Goal: Task Accomplishment & Management: Complete application form

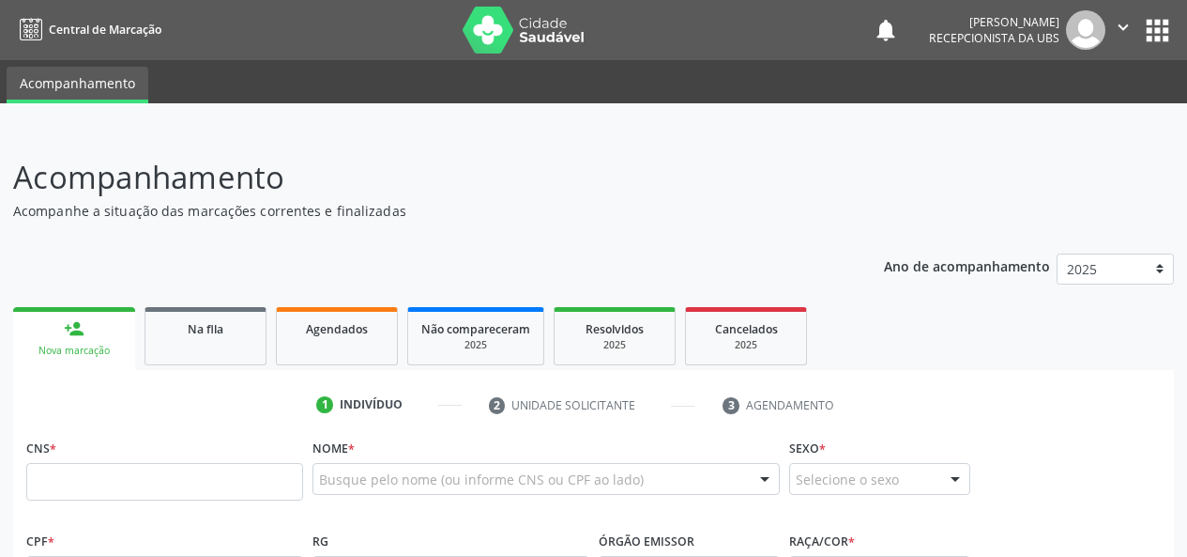
scroll to position [231, 0]
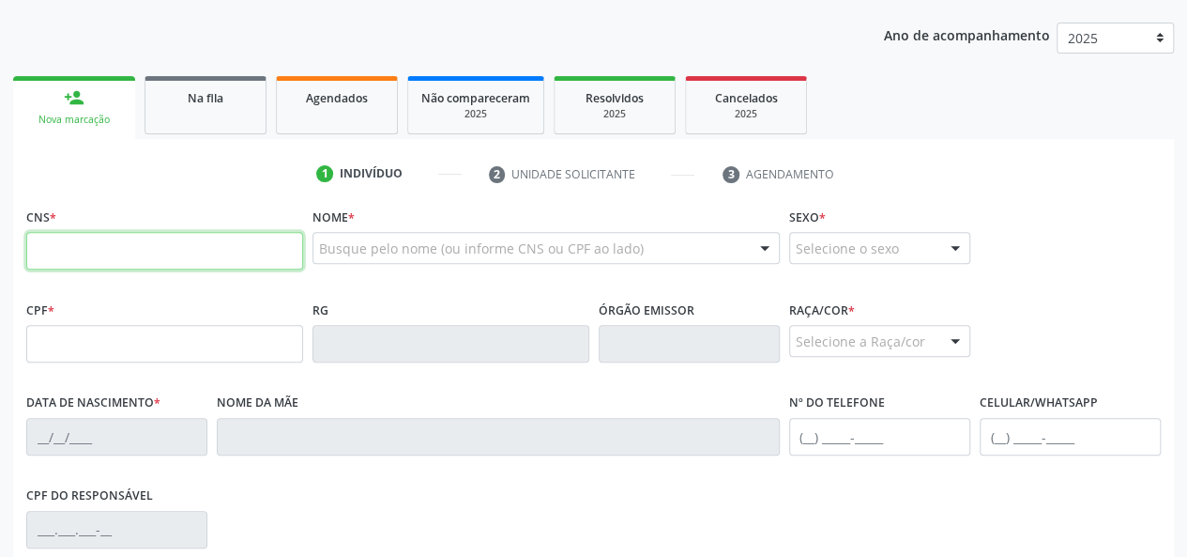
click at [82, 255] on input "text" at bounding box center [164, 251] width 277 height 38
type input "708 0093 8109 4020"
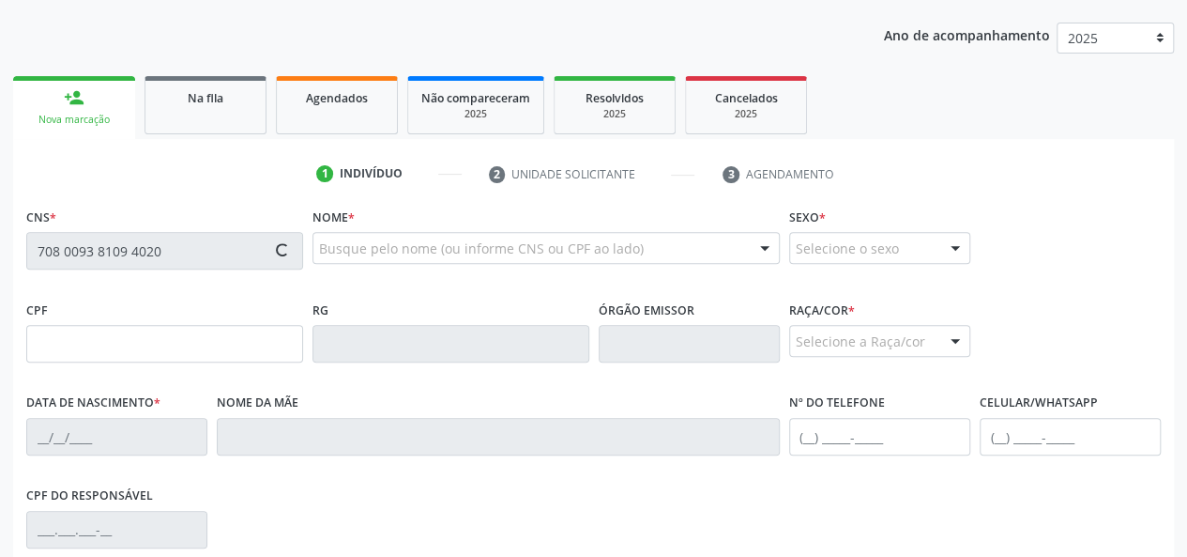
type input "125.836.364-05"
type input "[DATE]"
type input "[PERSON_NAME]"
type input "[PHONE_NUMBER]"
type input "21"
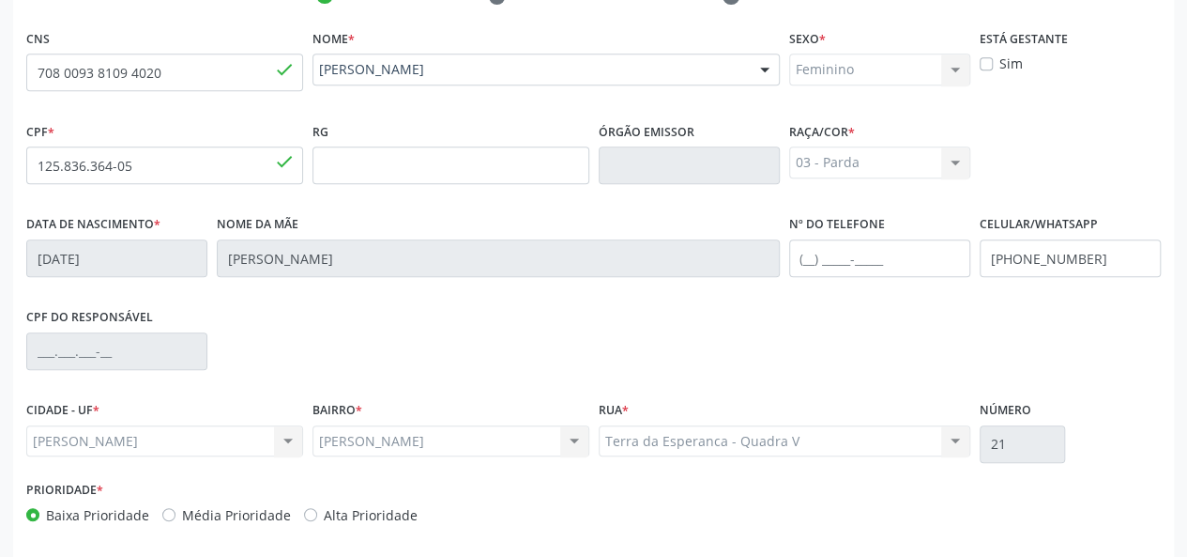
scroll to position [486, 0]
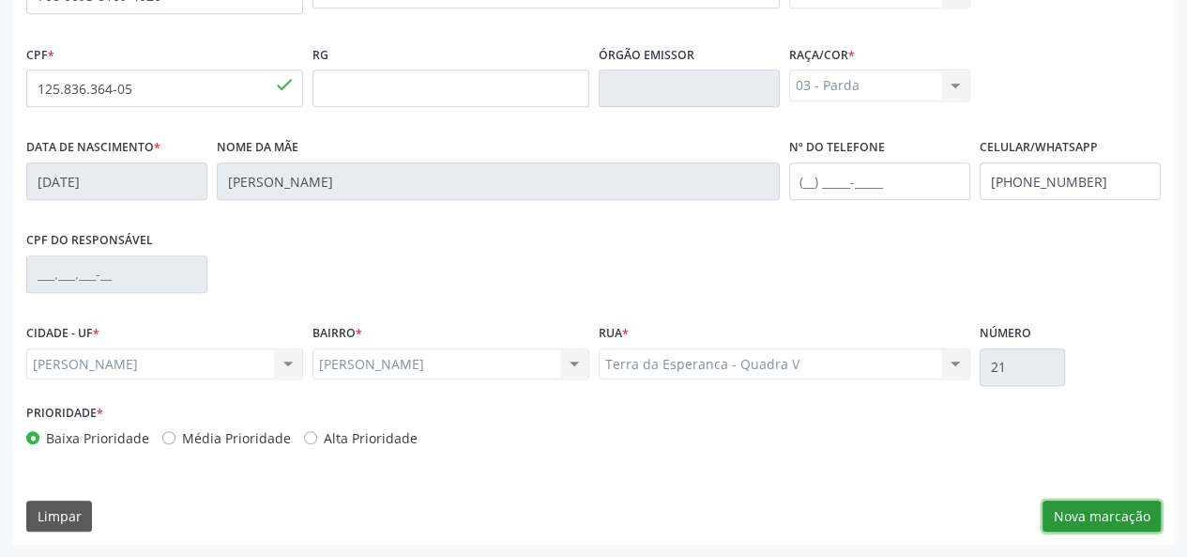
click at [1123, 508] on button "Nova marcação" at bounding box center [1102, 516] width 118 height 32
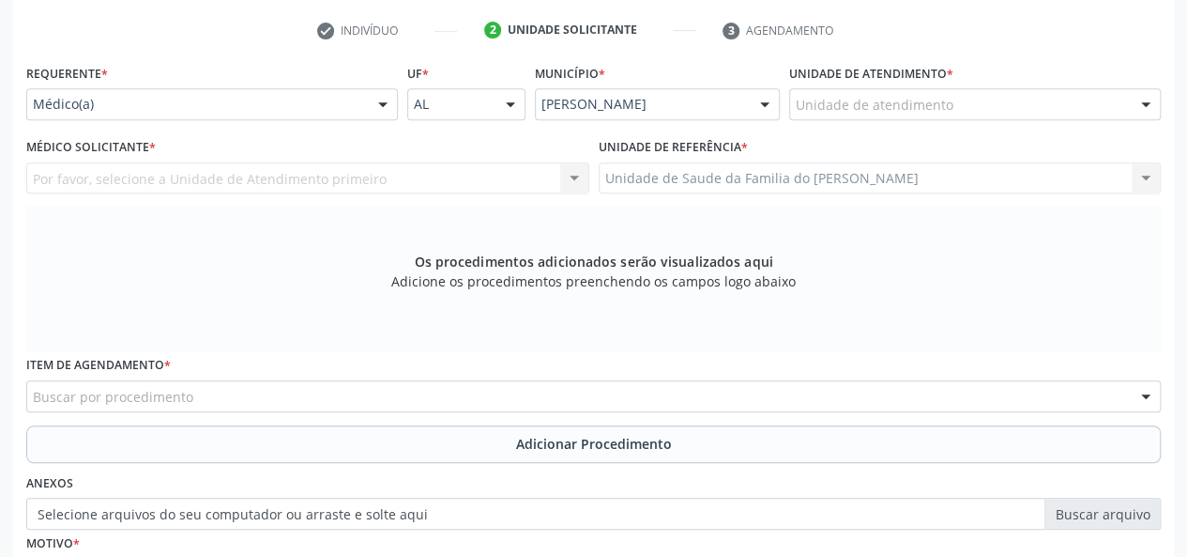
scroll to position [298, 0]
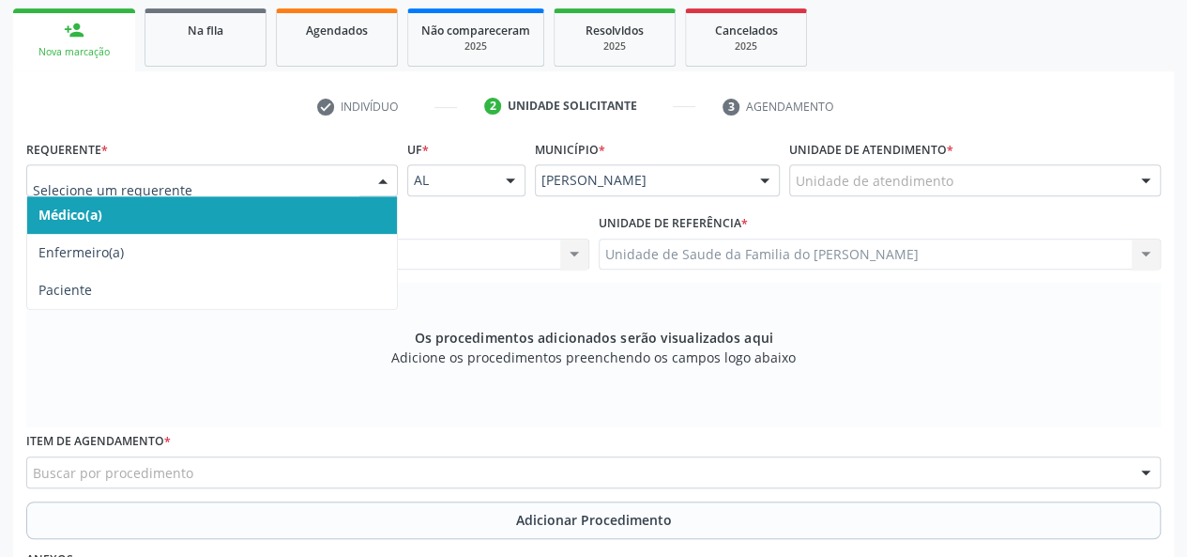
click at [374, 176] on div at bounding box center [383, 181] width 28 height 32
click at [303, 217] on span "Médico(a)" at bounding box center [212, 215] width 370 height 38
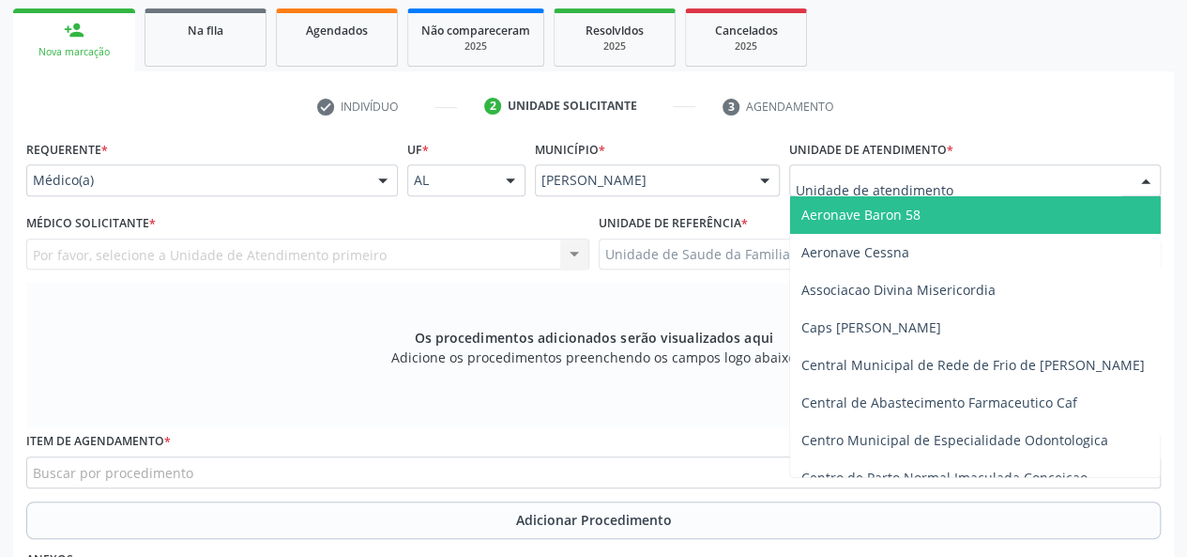
type input "j"
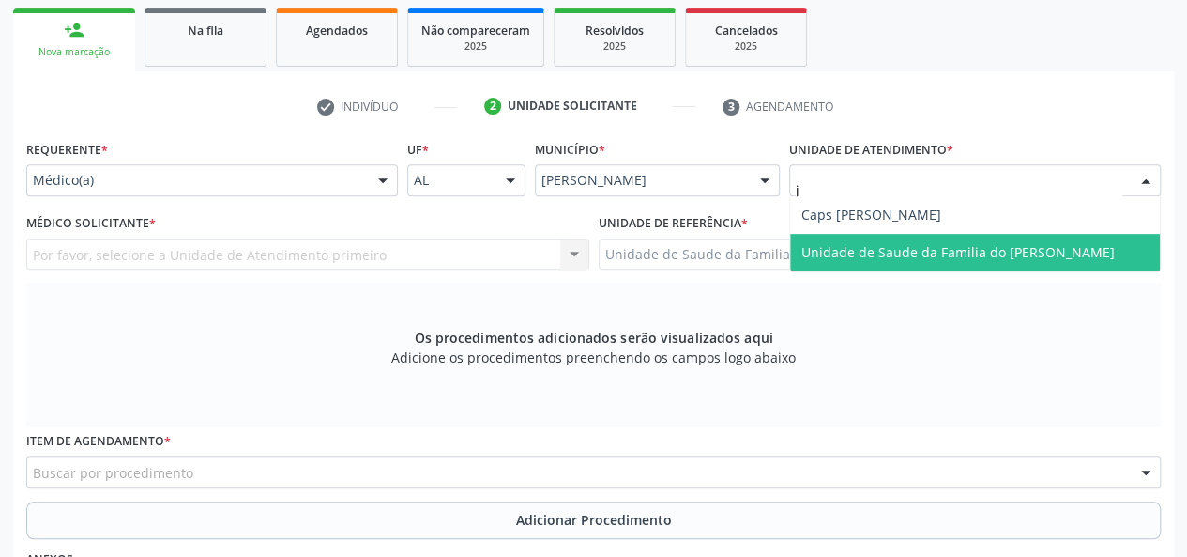
click at [866, 256] on span "Unidade de Saude da Familia do [PERSON_NAME]" at bounding box center [958, 252] width 313 height 18
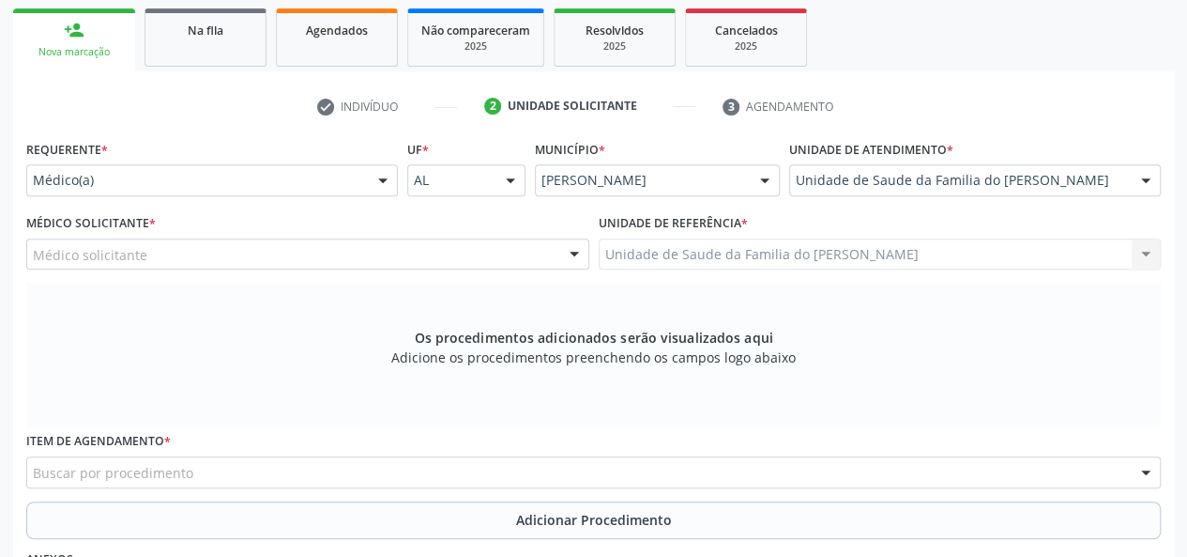
click at [572, 252] on div at bounding box center [574, 255] width 28 height 32
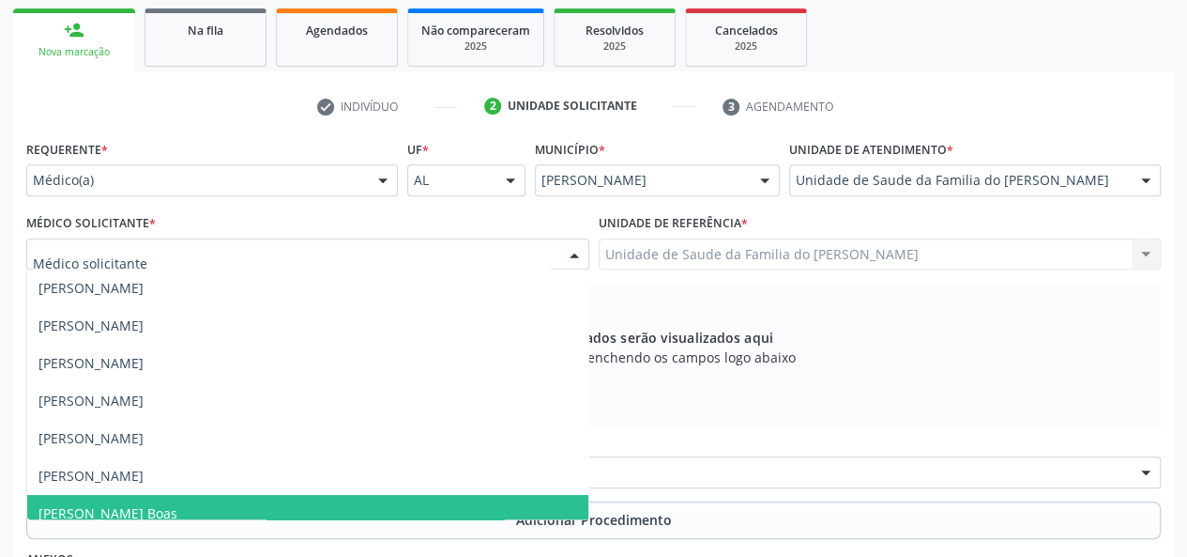
click at [405, 508] on span "[PERSON_NAME] Boas" at bounding box center [307, 514] width 561 height 38
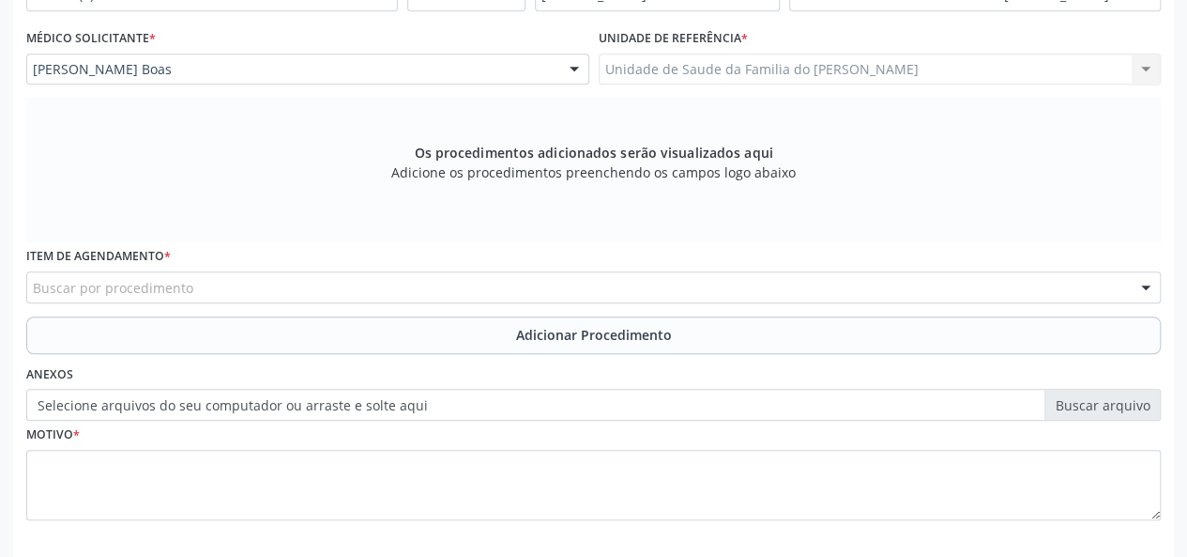
scroll to position [486, 0]
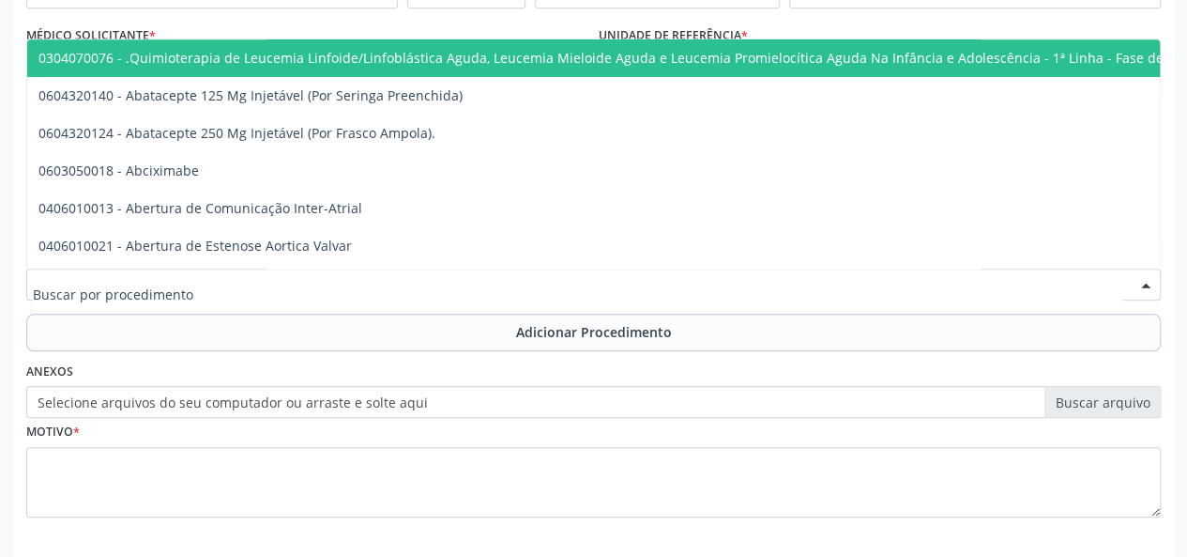
click at [420, 281] on div at bounding box center [593, 284] width 1135 height 32
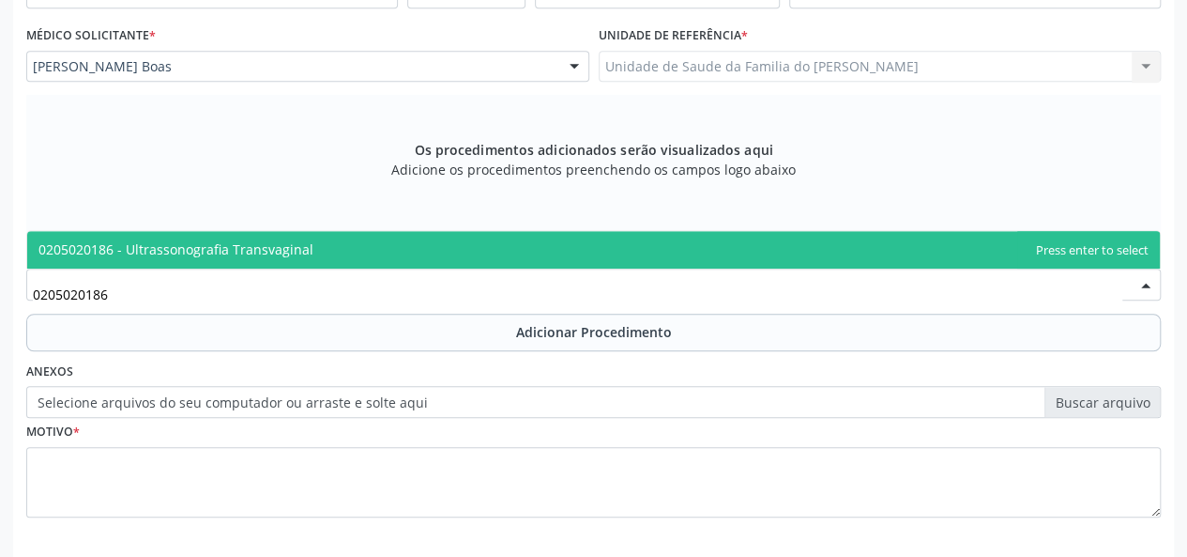
click at [415, 247] on span "0205020186 - Ultrassonografia Transvaginal" at bounding box center [593, 250] width 1133 height 38
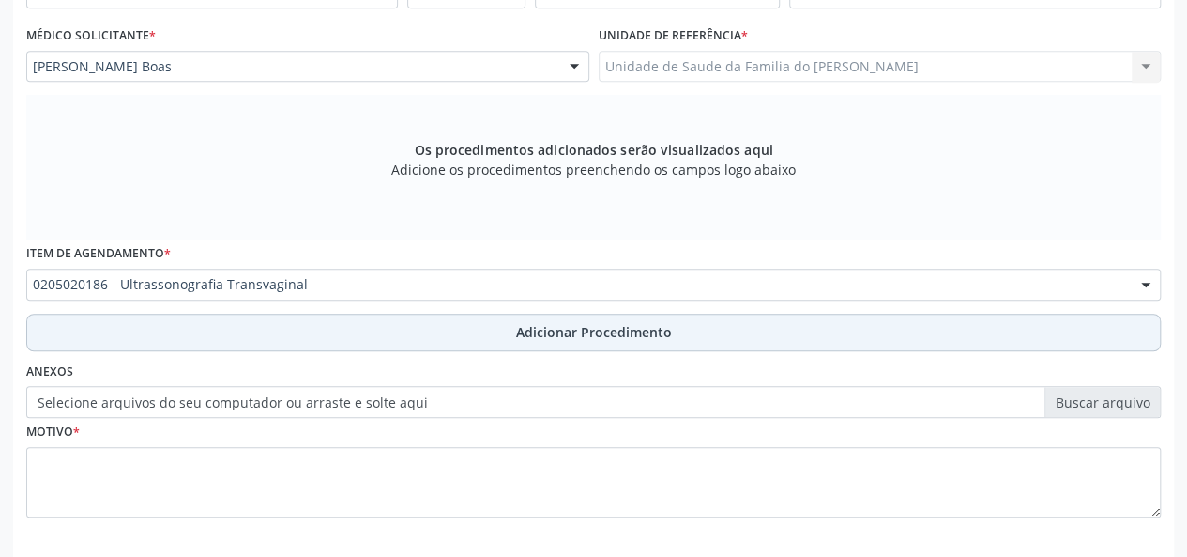
click at [409, 332] on button "Adicionar Procedimento" at bounding box center [593, 332] width 1135 height 38
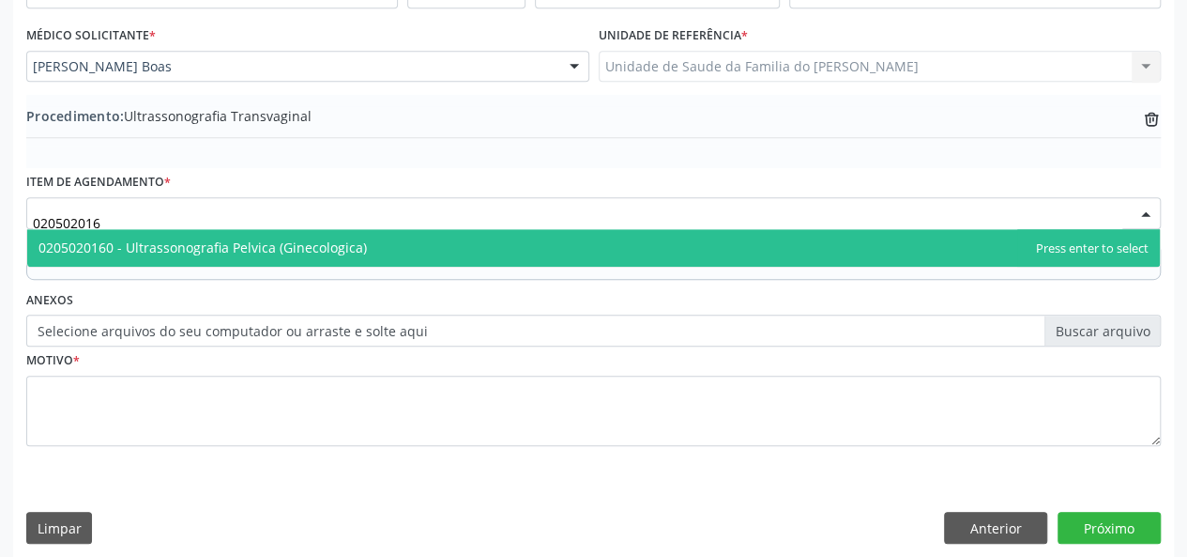
type input "0205020160"
click at [220, 232] on span "0205020160 - Ultrassonografia Pelvica (Ginecologica)" at bounding box center [593, 248] width 1133 height 38
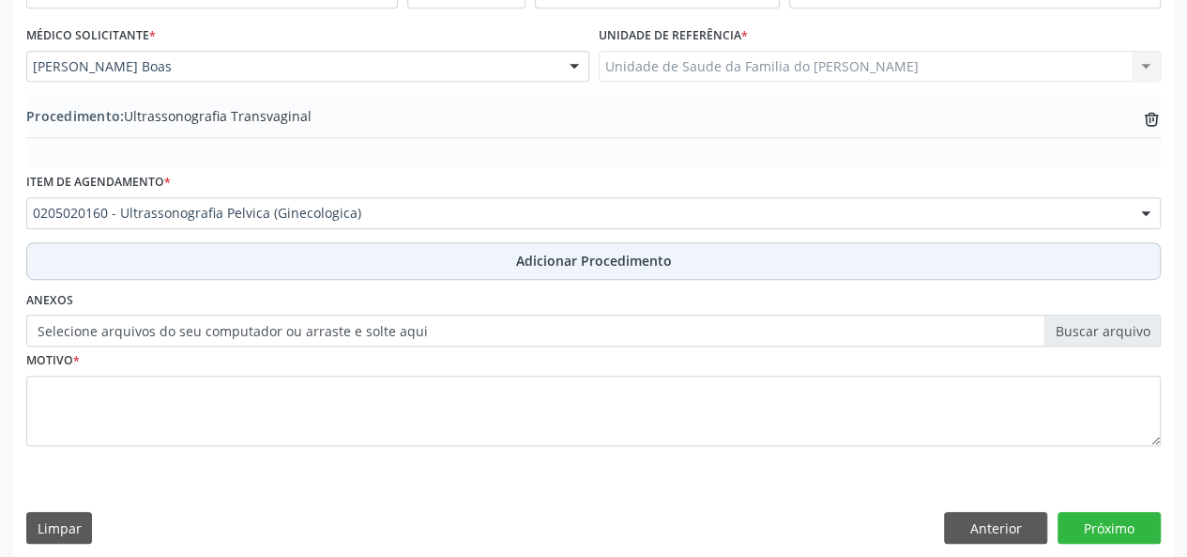
click at [224, 258] on button "Adicionar Procedimento" at bounding box center [593, 261] width 1135 height 38
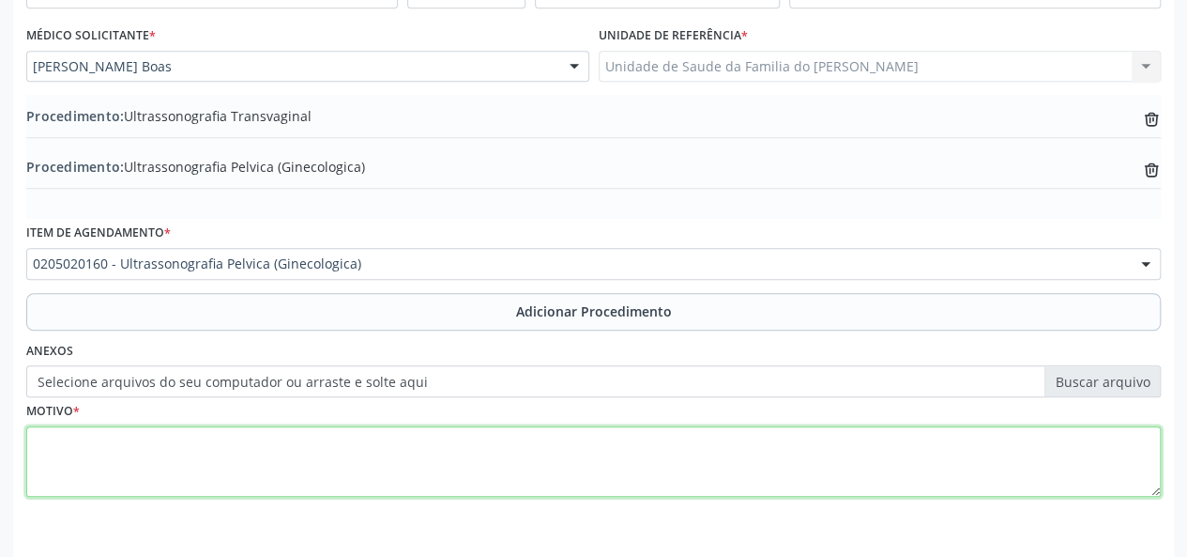
click at [249, 451] on textarea at bounding box center [593, 461] width 1135 height 71
click at [66, 442] on textarea "AVALIACAO" at bounding box center [593, 461] width 1135 height 71
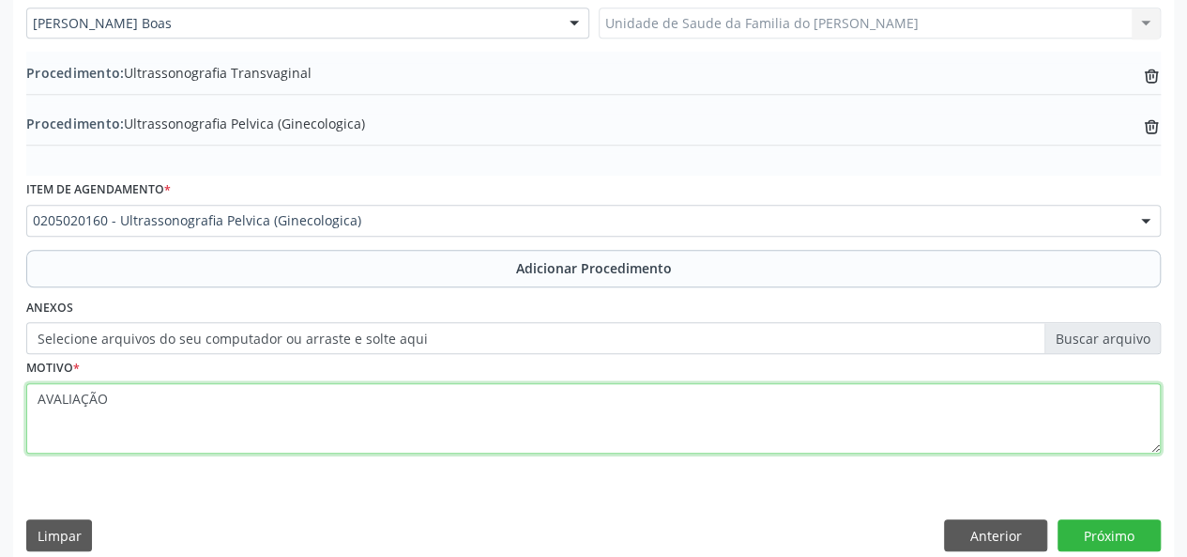
scroll to position [547, 0]
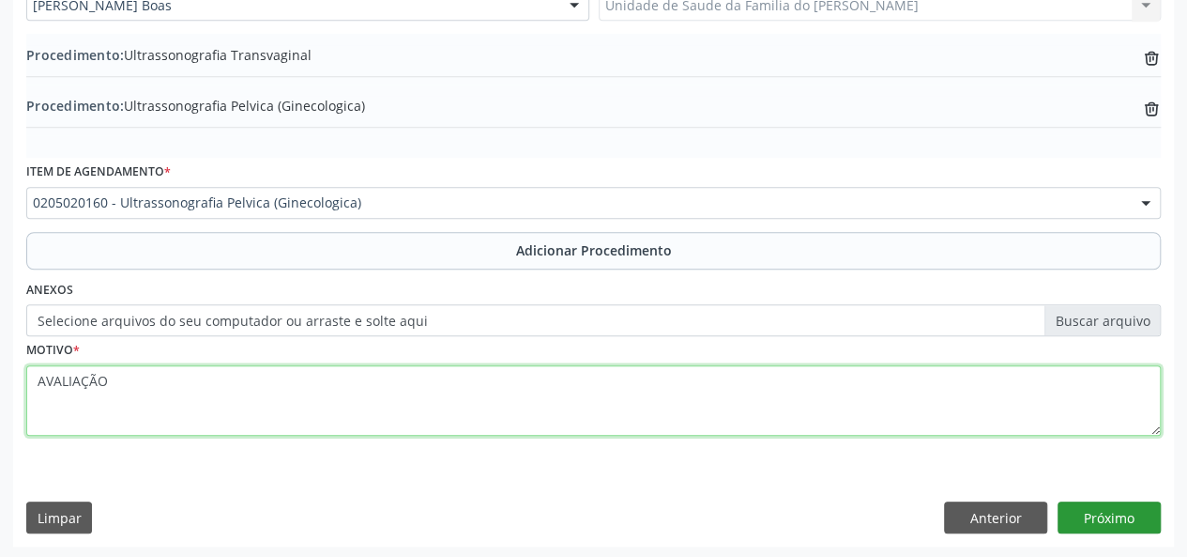
type textarea "AVALIAÇÃO"
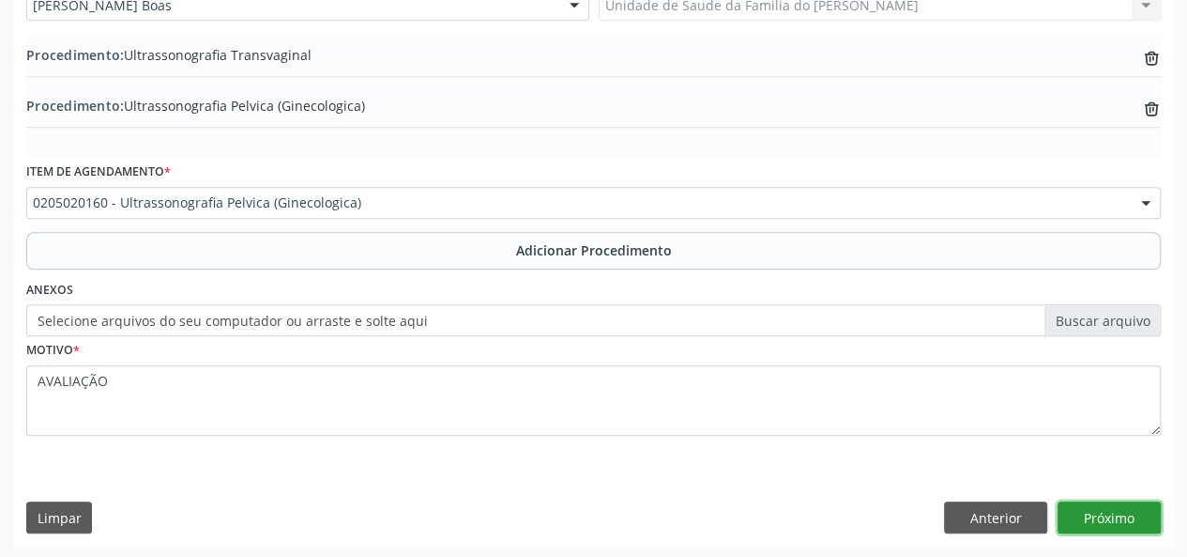
click at [1101, 518] on button "Próximo" at bounding box center [1109, 517] width 103 height 32
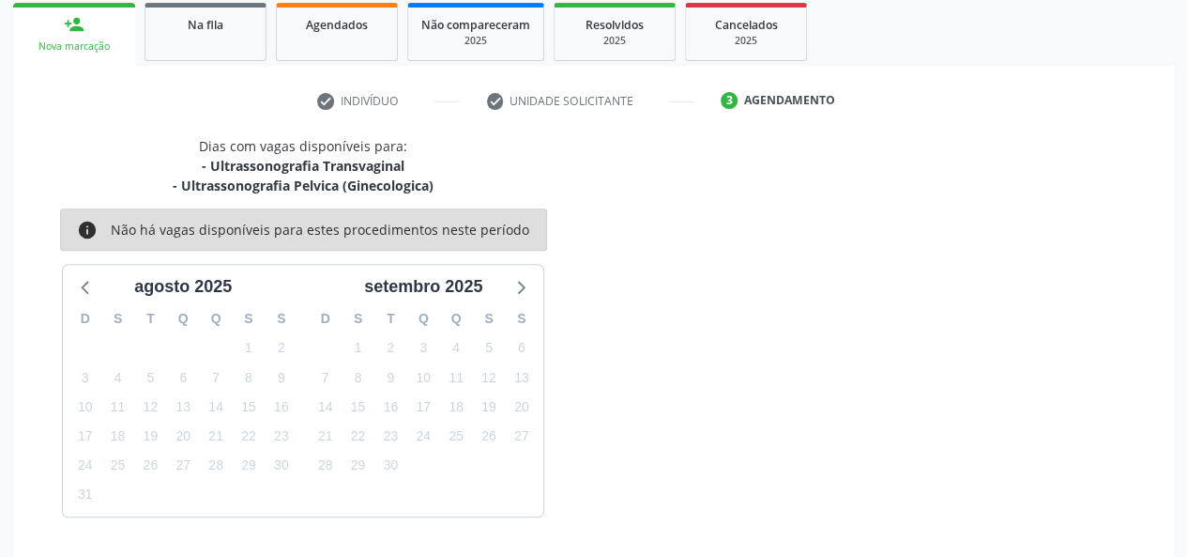
scroll to position [359, 0]
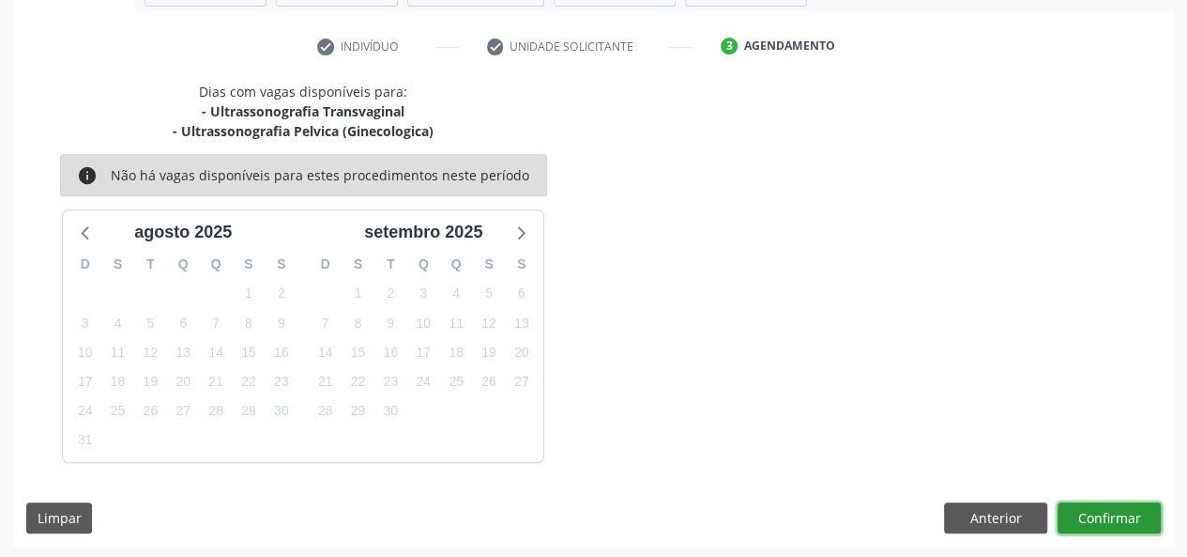
click at [1101, 518] on button "Confirmar" at bounding box center [1109, 518] width 103 height 32
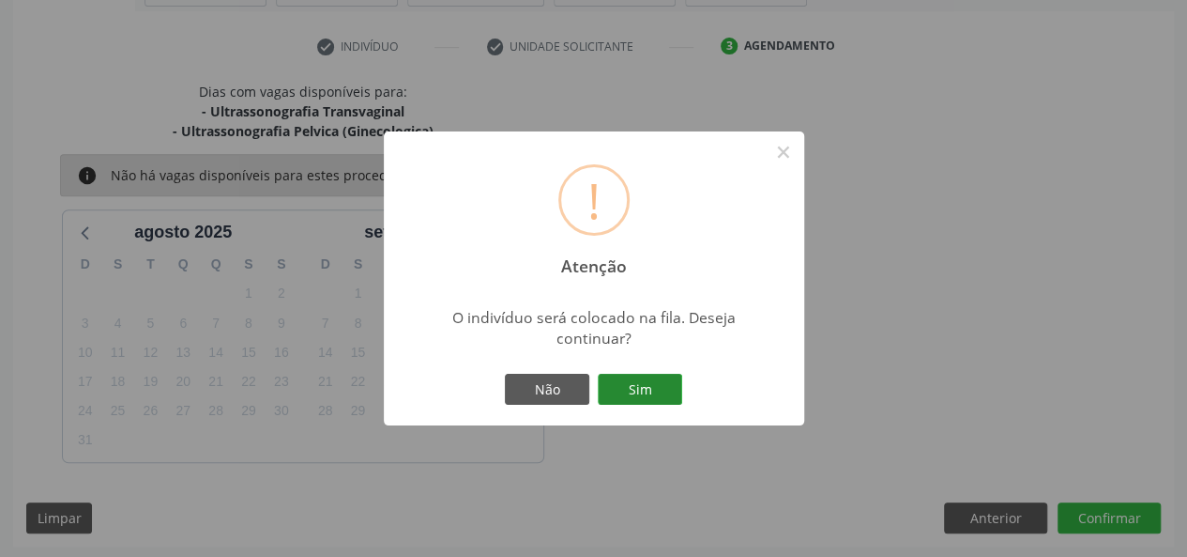
click at [638, 394] on button "Sim" at bounding box center [640, 390] width 84 height 32
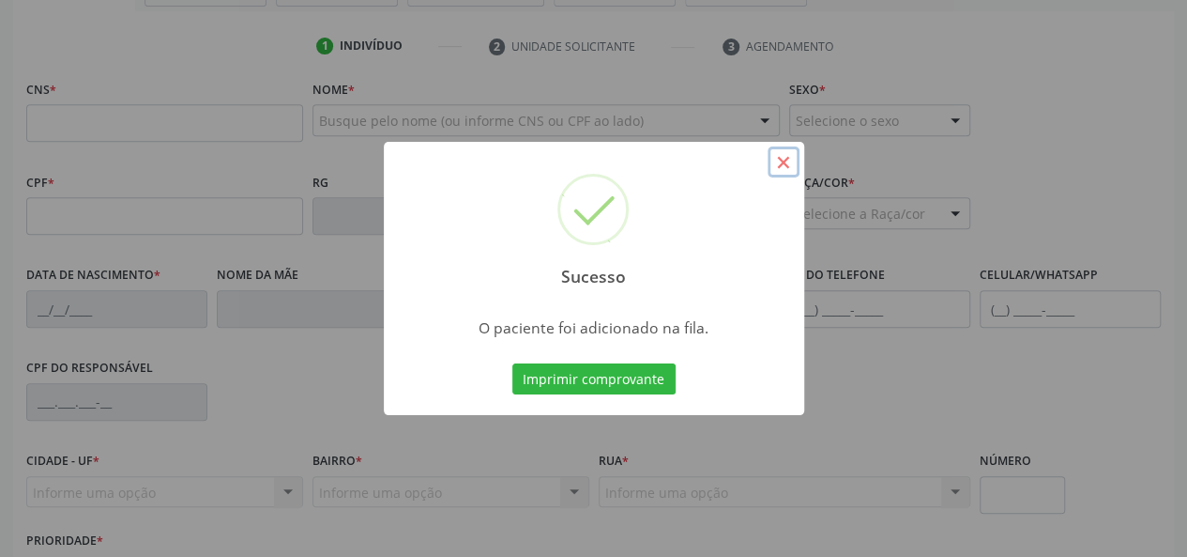
click at [794, 164] on button "×" at bounding box center [784, 162] width 32 height 32
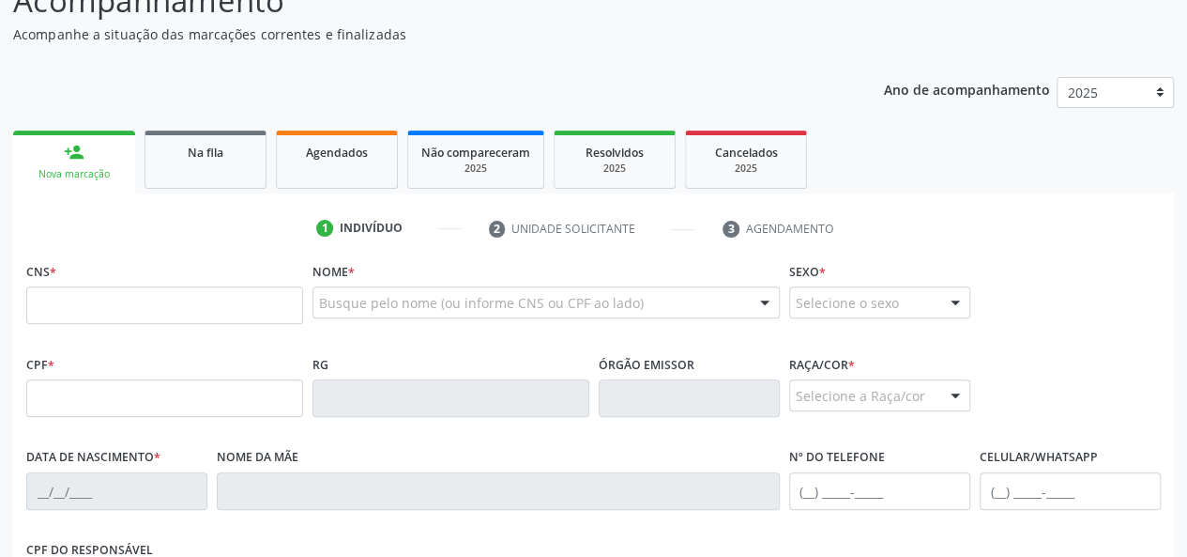
scroll to position [171, 0]
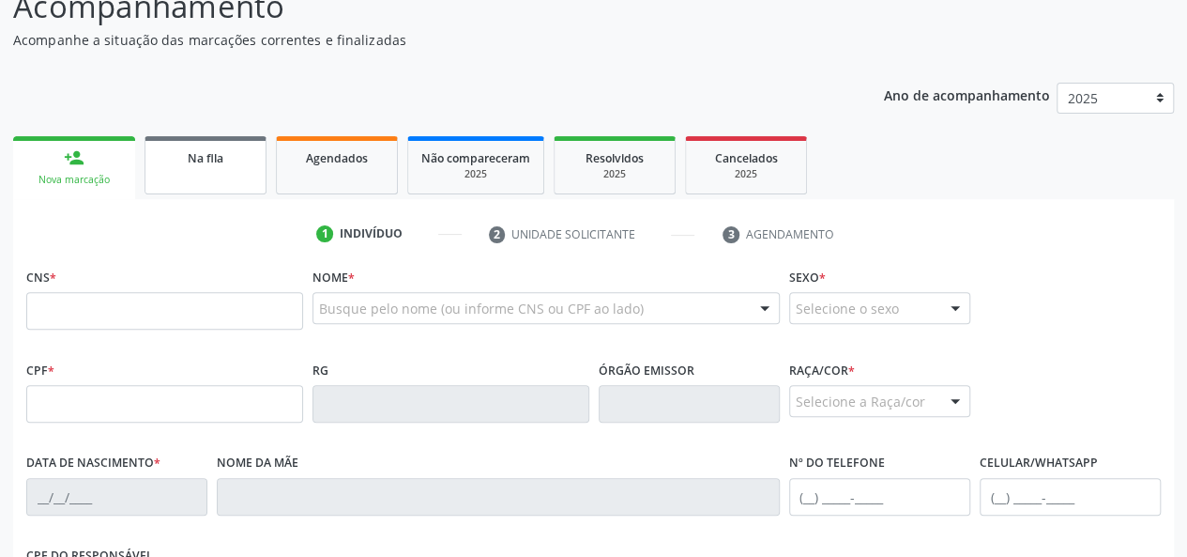
click at [206, 140] on link "Na fila" at bounding box center [206, 165] width 122 height 58
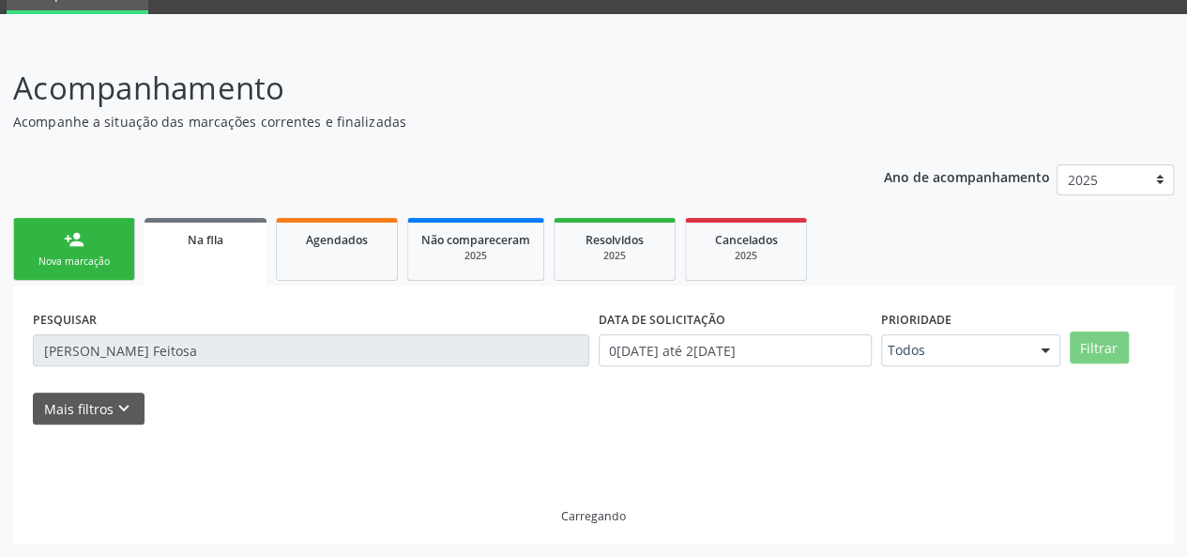
scroll to position [88, 0]
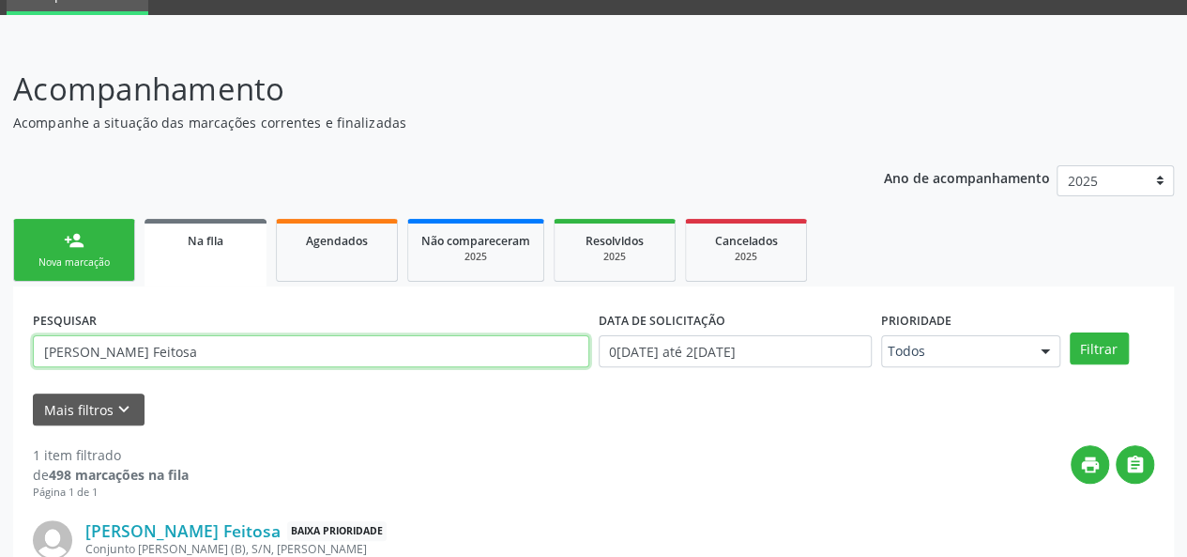
drag, startPoint x: 192, startPoint y: 352, endPoint x: 23, endPoint y: 358, distance: 170.0
click at [23, 358] on div "PESQUISAR [PERSON_NAME] Feitosa DATA DE SOLICITAÇÃO 0[DATE] até 2[DATE] Priorid…" at bounding box center [593, 486] width 1161 height 401
click at [1070, 332] on button "Filtrar" at bounding box center [1099, 348] width 59 height 32
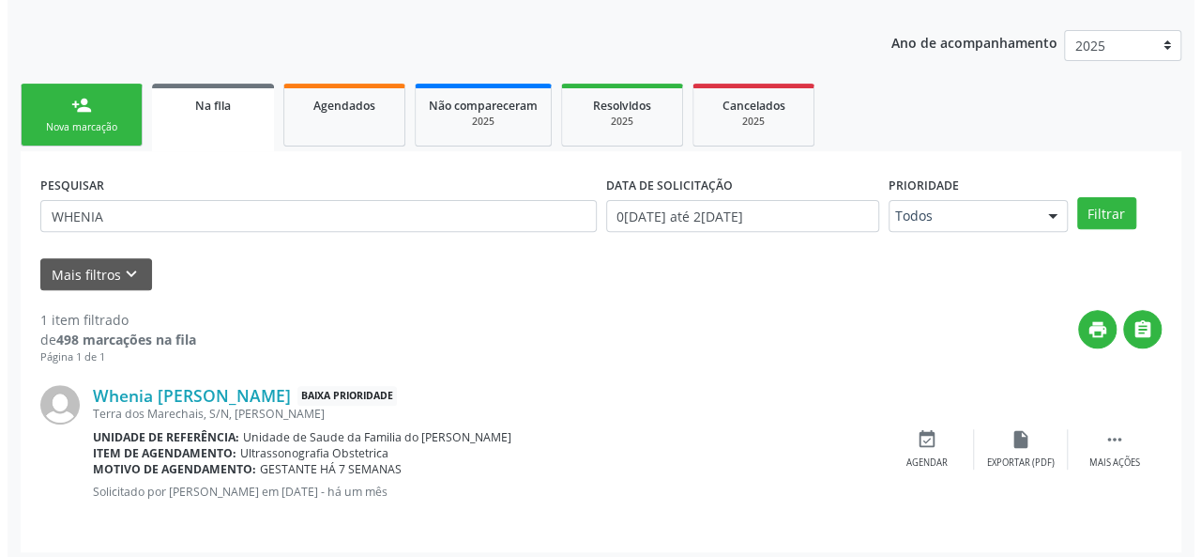
scroll to position [231, 0]
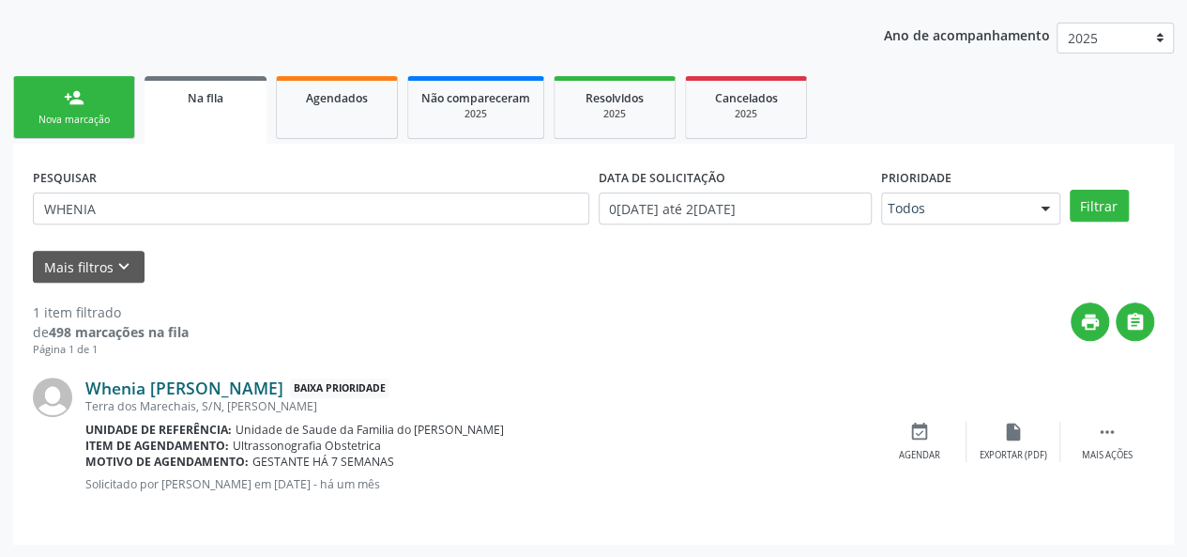
click at [283, 380] on link "Whenia [PERSON_NAME]" at bounding box center [184, 387] width 198 height 21
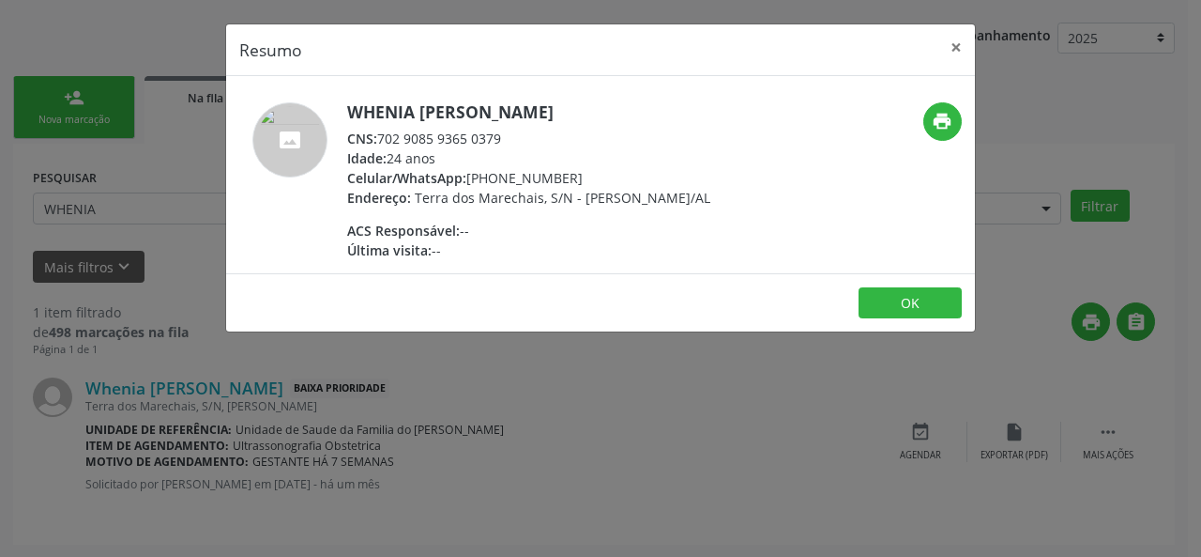
drag, startPoint x: 501, startPoint y: 138, endPoint x: 384, endPoint y: 138, distance: 117.3
click at [384, 138] on div "CNS: 702 9085 9365 0379" at bounding box center [528, 139] width 363 height 20
drag, startPoint x: 384, startPoint y: 138, endPoint x: 715, endPoint y: 126, distance: 331.5
click at [715, 126] on div "Whenia [PERSON_NAME] CNS: 702 9085 9365 0379 Idade: 24 anos Celular/WhatsApp: […" at bounding box center [475, 181] width 499 height 158
click at [520, 148] on div "Idade: 24 anos" at bounding box center [528, 158] width 363 height 20
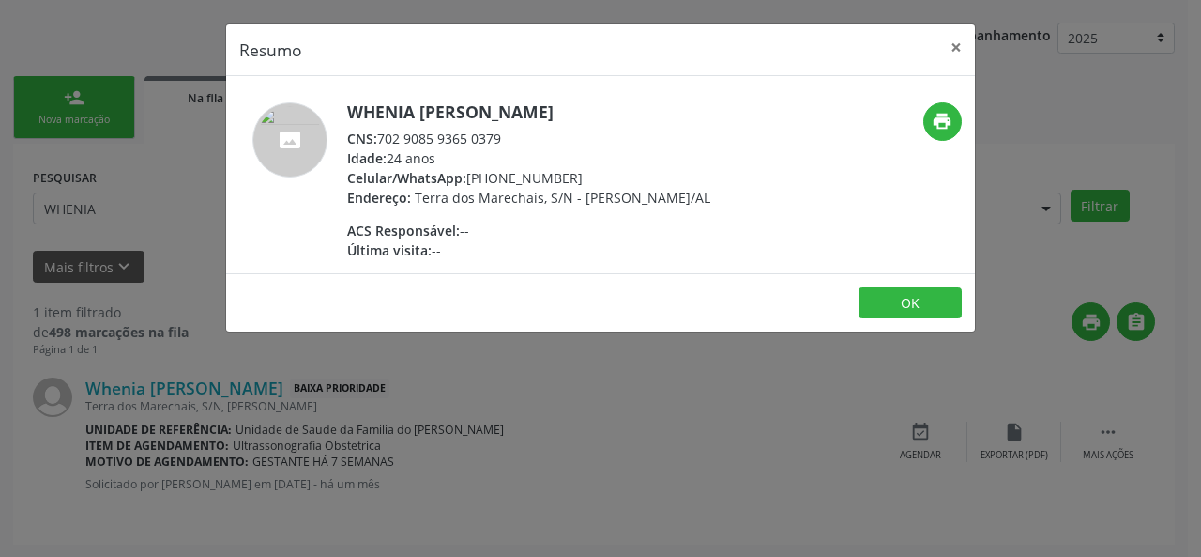
drag, startPoint x: 514, startPoint y: 132, endPoint x: 375, endPoint y: 135, distance: 138.9
click at [375, 135] on div "CNS: 702 9085 9365 0379" at bounding box center [528, 139] width 363 height 20
copy div "702 9085 9365 0379"
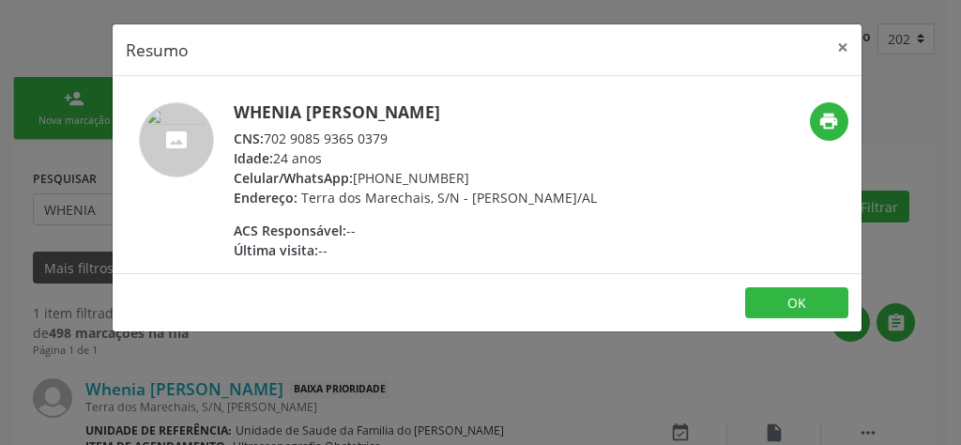
click at [744, 257] on div "print" at bounding box center [737, 181] width 250 height 158
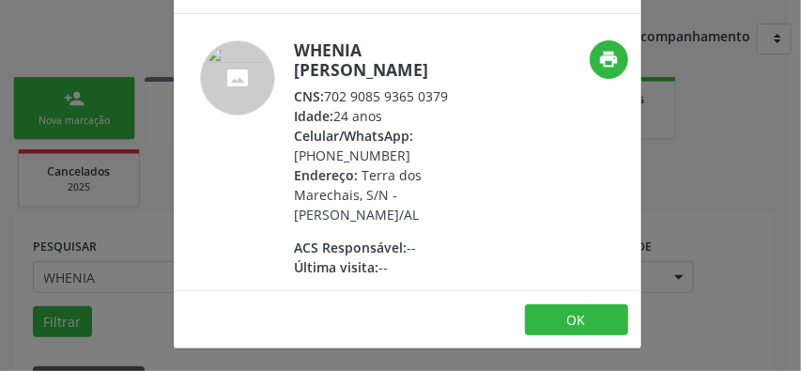
scroll to position [0, 0]
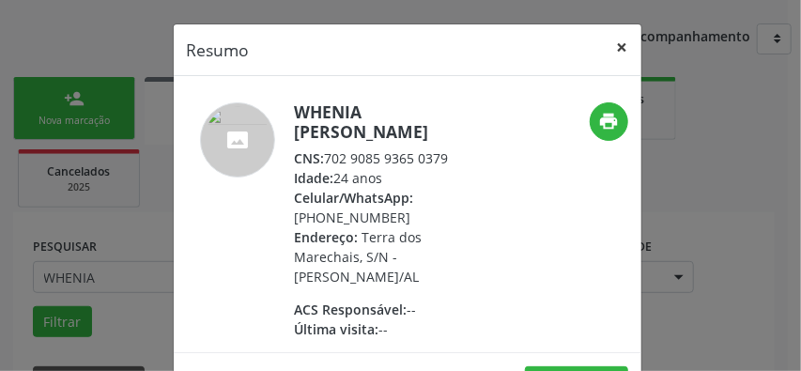
click at [619, 47] on button "×" at bounding box center [622, 47] width 38 height 46
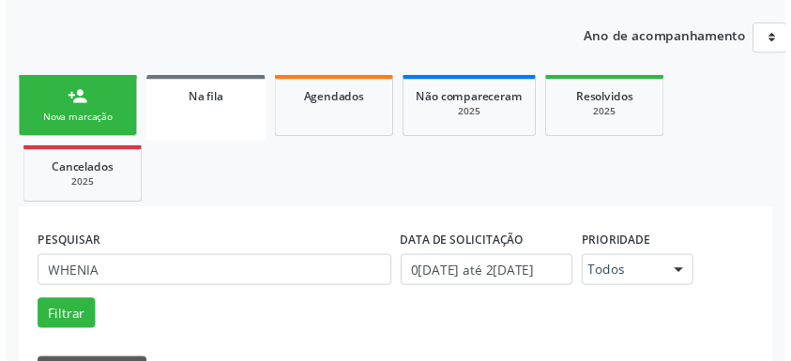
scroll to position [541, 0]
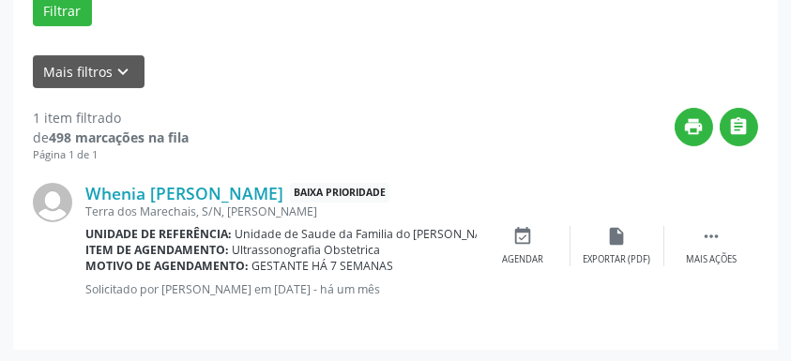
click at [477, 287] on div "Whenia [PERSON_NAME] Baixa Prioridade Terra dos Marechais, S/N, [PERSON_NAME] U…" at bounding box center [396, 246] width 726 height 167
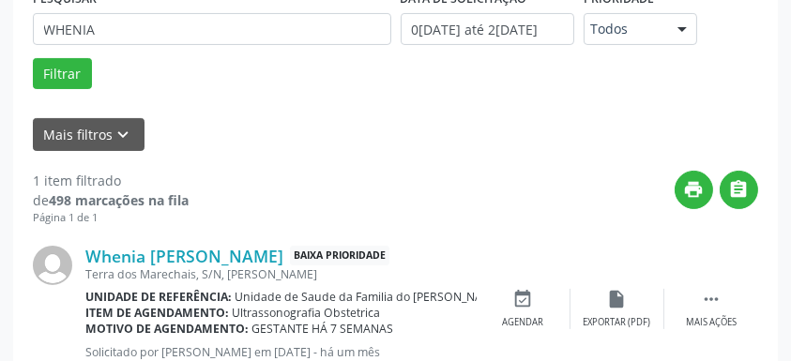
scroll to position [416, 0]
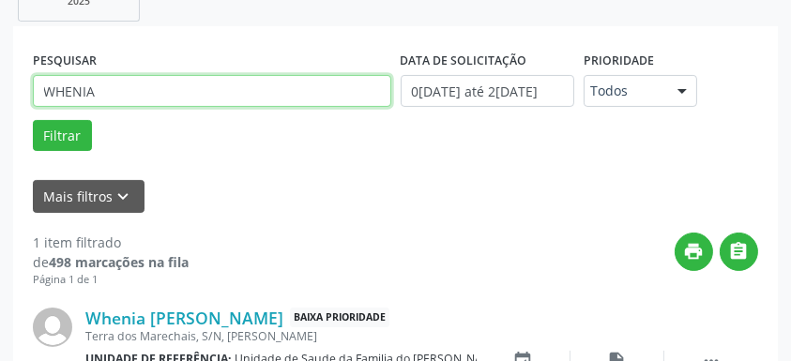
drag, startPoint x: 120, startPoint y: 88, endPoint x: 42, endPoint y: 92, distance: 78.0
click at [42, 92] on input "WHENIA" at bounding box center [212, 91] width 359 height 32
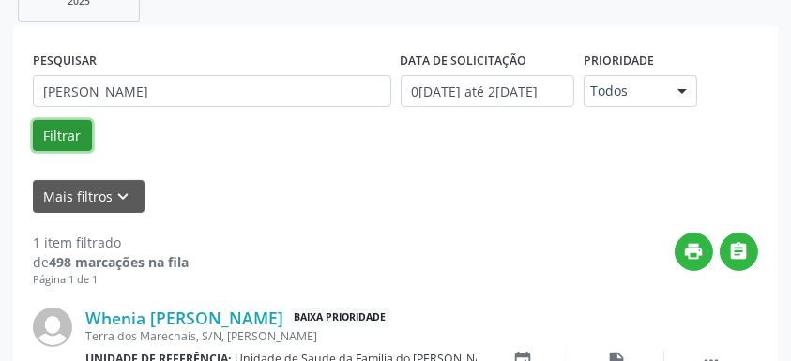
click at [62, 128] on button "Filtrar" at bounding box center [62, 136] width 59 height 32
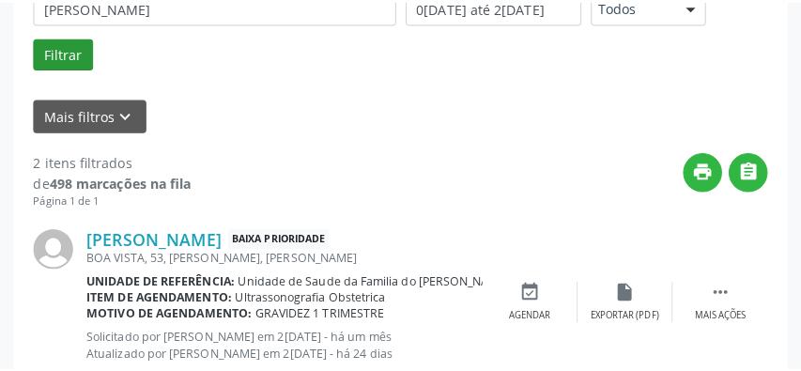
scroll to position [541, 0]
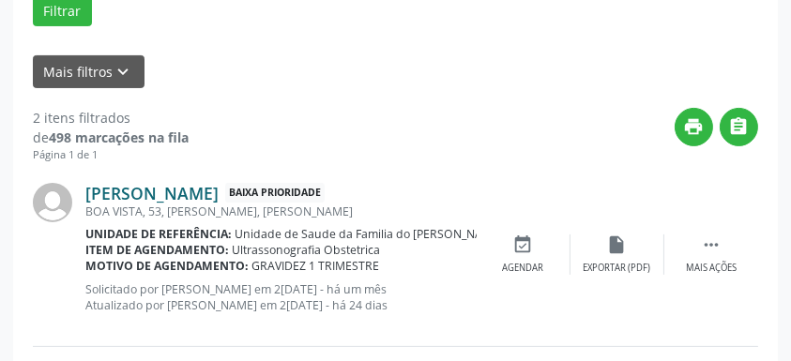
click at [193, 201] on link "[PERSON_NAME]" at bounding box center [151, 193] width 133 height 21
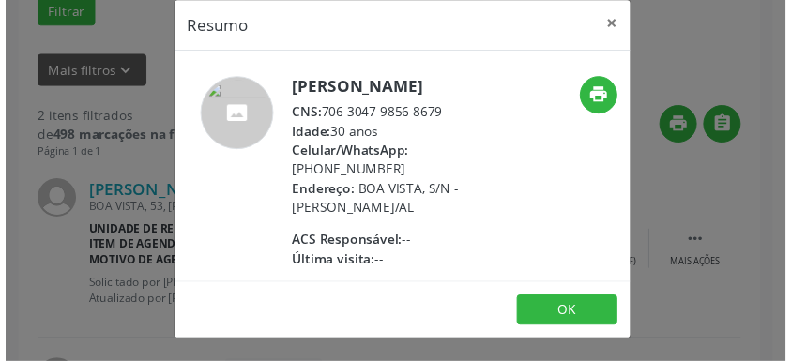
scroll to position [0, 0]
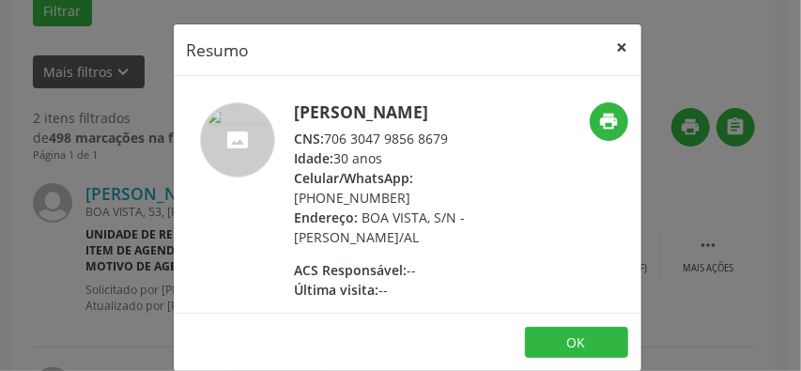
click at [617, 48] on button "×" at bounding box center [622, 47] width 38 height 46
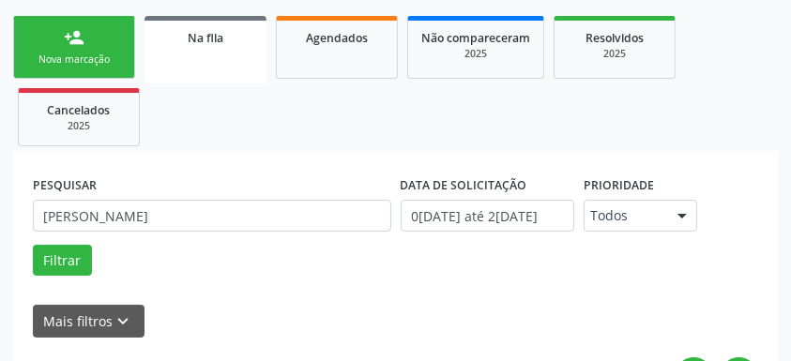
scroll to position [287, 0]
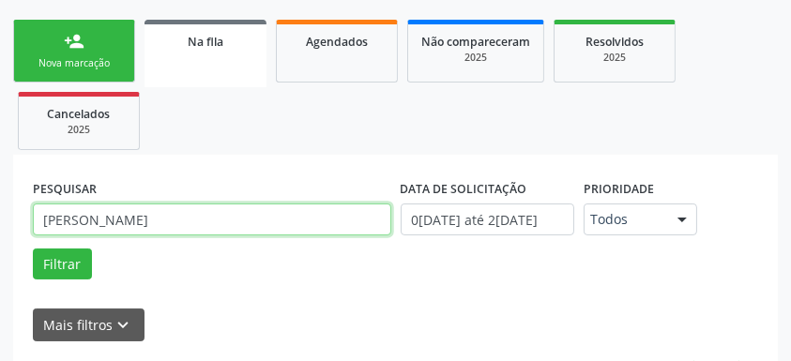
click at [79, 218] on input "[PERSON_NAME]" at bounding box center [212, 220] width 359 height 32
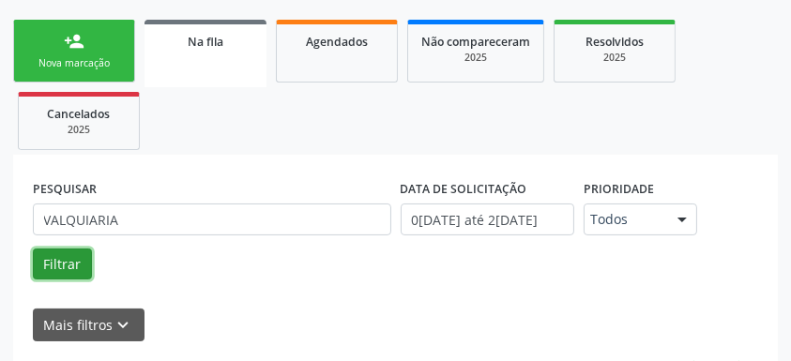
click at [60, 261] on button "Filtrar" at bounding box center [62, 265] width 59 height 32
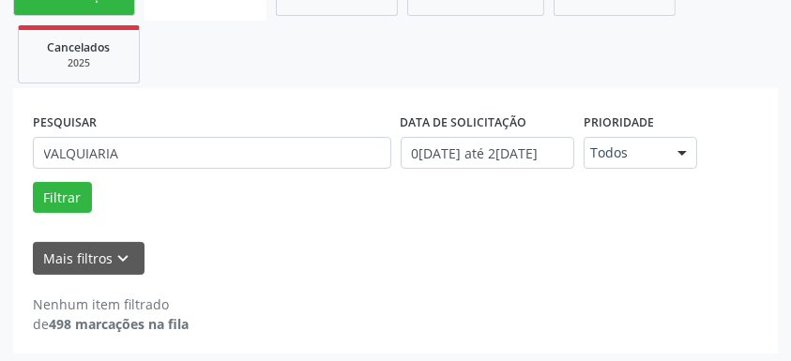
scroll to position [358, 0]
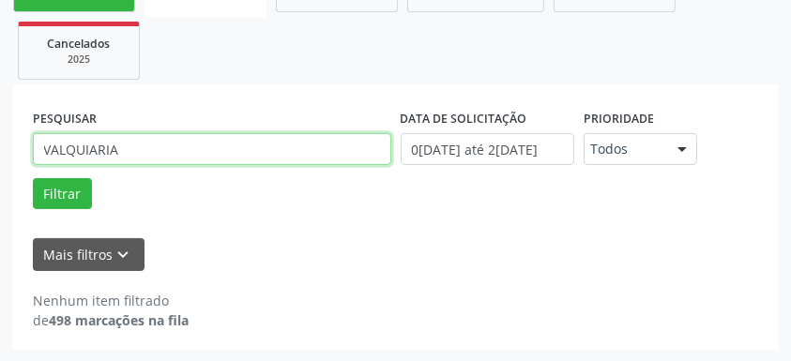
click at [100, 149] on input "VALQUIARIA" at bounding box center [212, 149] width 359 height 32
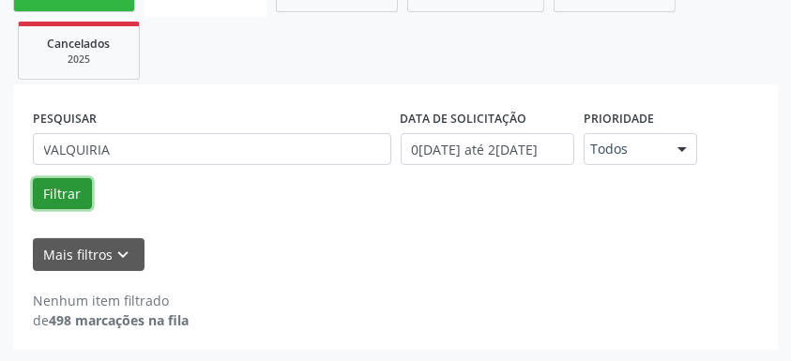
click at [53, 192] on button "Filtrar" at bounding box center [62, 194] width 59 height 32
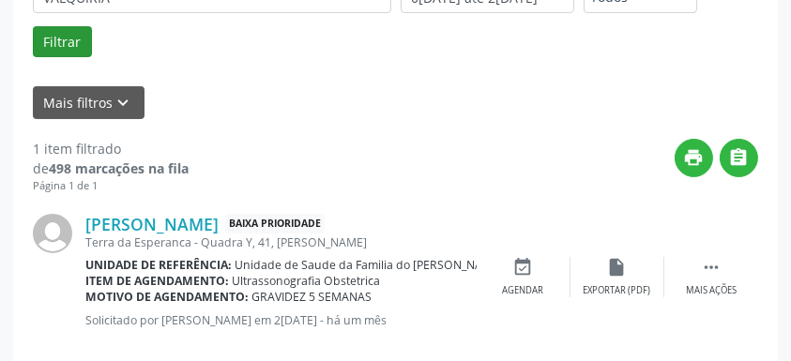
scroll to position [541, 0]
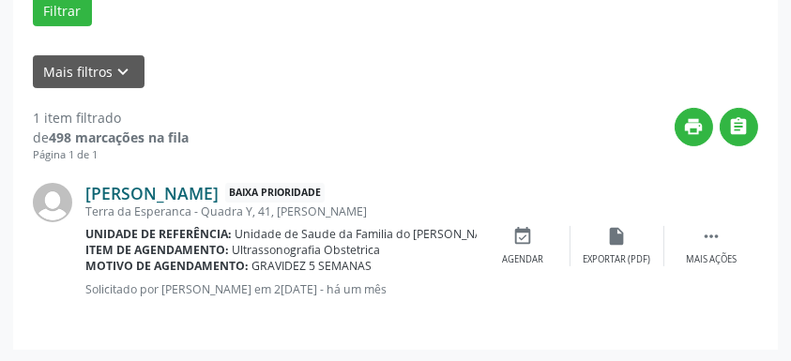
click at [216, 195] on link "[PERSON_NAME]" at bounding box center [151, 193] width 133 height 21
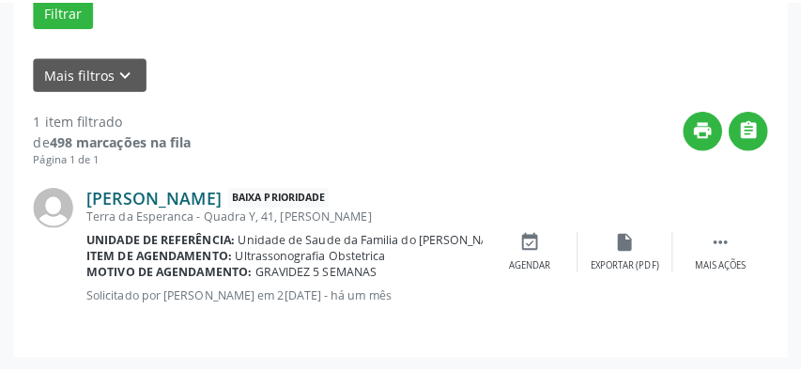
scroll to position [531, 0]
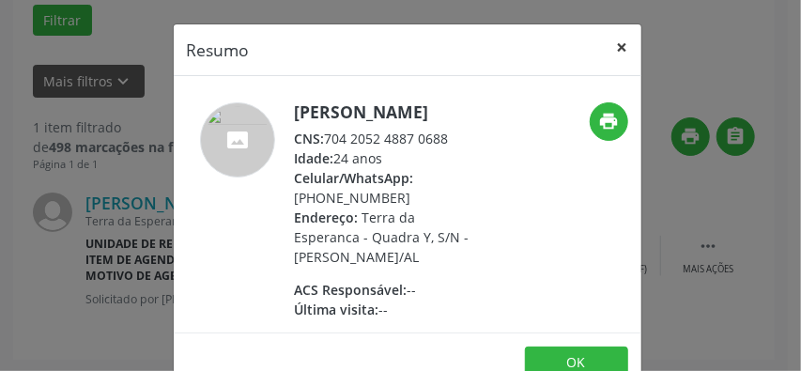
click at [618, 50] on button "×" at bounding box center [622, 47] width 38 height 46
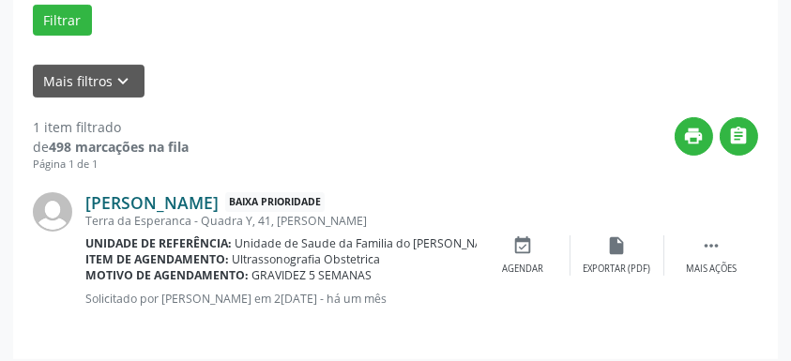
click at [178, 195] on link "[PERSON_NAME]" at bounding box center [151, 202] width 133 height 21
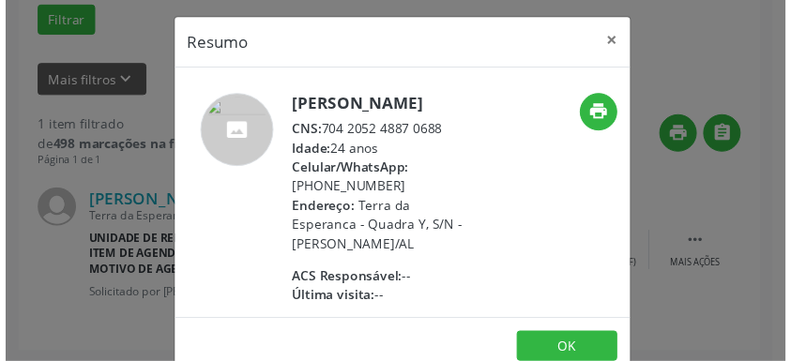
scroll to position [0, 0]
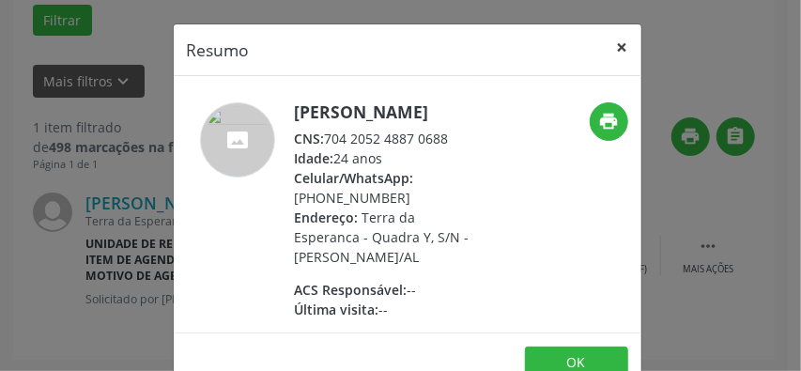
click at [616, 53] on button "×" at bounding box center [622, 47] width 38 height 46
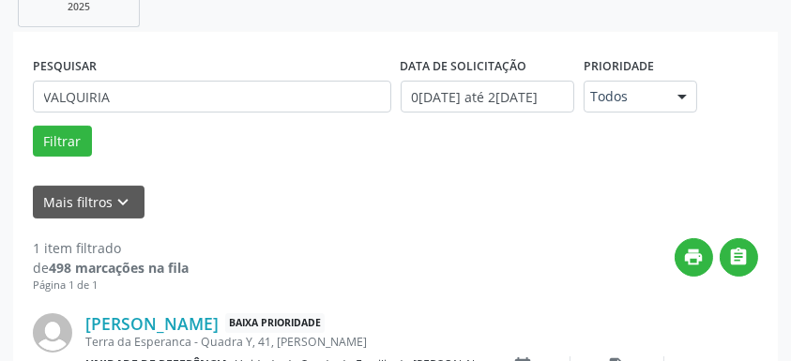
scroll to position [405, 0]
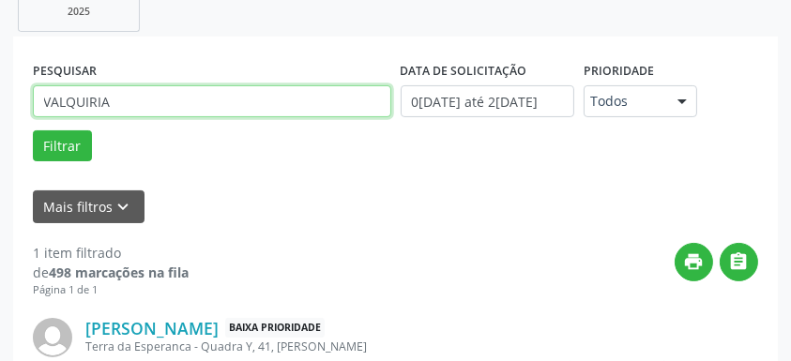
drag, startPoint x: 173, startPoint y: 99, endPoint x: 41, endPoint y: 99, distance: 131.4
click at [41, 99] on input "VALQUIRIA" at bounding box center [212, 101] width 359 height 32
click at [33, 130] on button "Filtrar" at bounding box center [62, 146] width 59 height 32
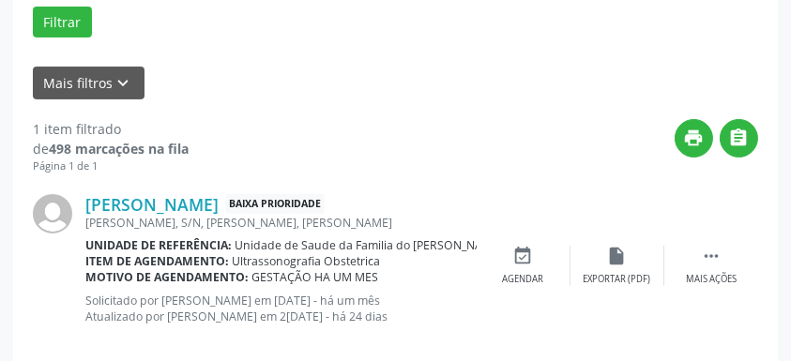
scroll to position [531, 0]
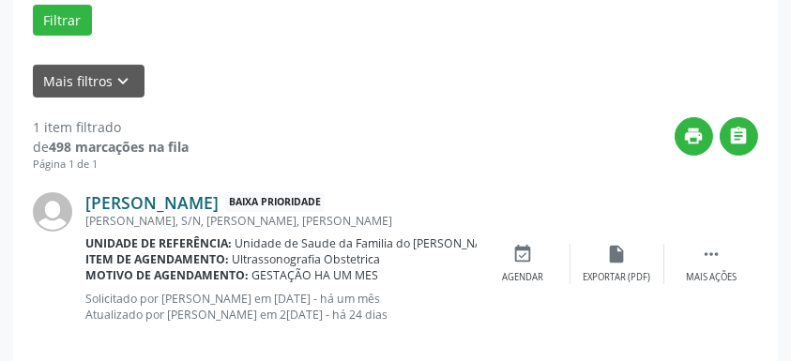
click at [138, 206] on link "[PERSON_NAME]" at bounding box center [151, 202] width 133 height 21
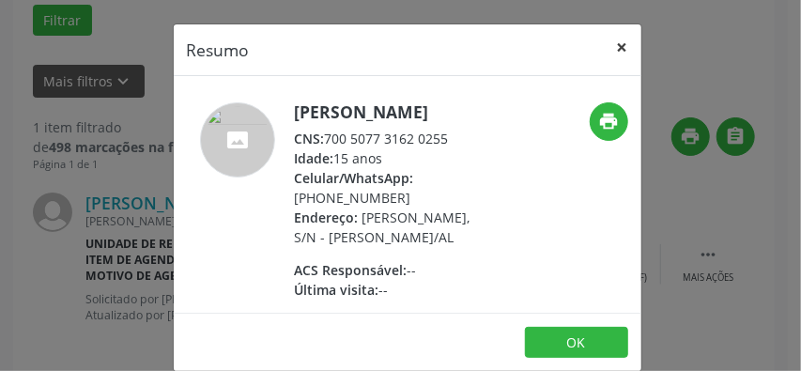
click at [616, 46] on button "×" at bounding box center [622, 47] width 38 height 46
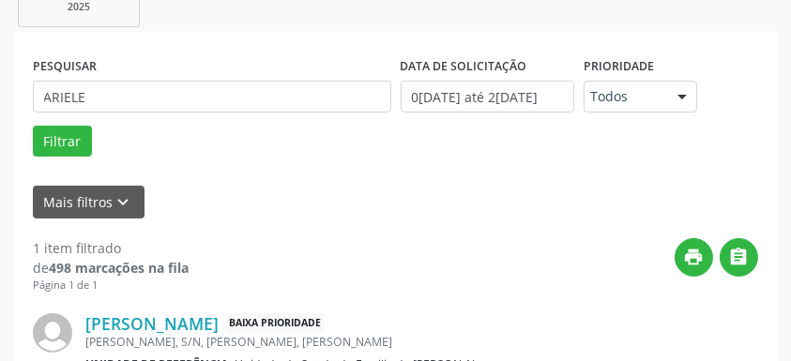
scroll to position [405, 0]
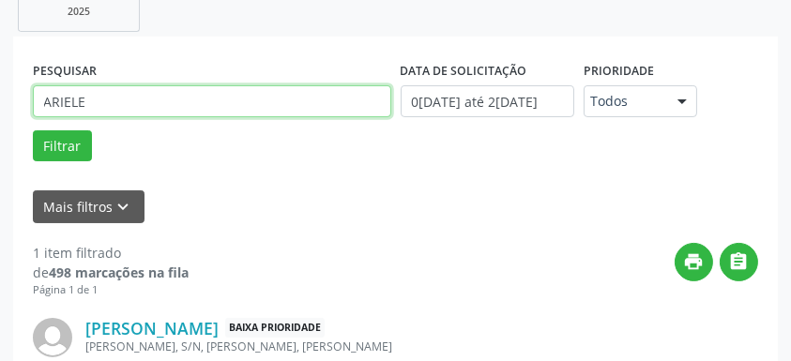
drag, startPoint x: 141, startPoint y: 103, endPoint x: 31, endPoint y: 96, distance: 110.1
click at [31, 96] on div "PESQUISAR ARIELE" at bounding box center [212, 92] width 368 height 73
type input "[PERSON_NAME]"
click at [33, 130] on button "Filtrar" at bounding box center [62, 146] width 59 height 32
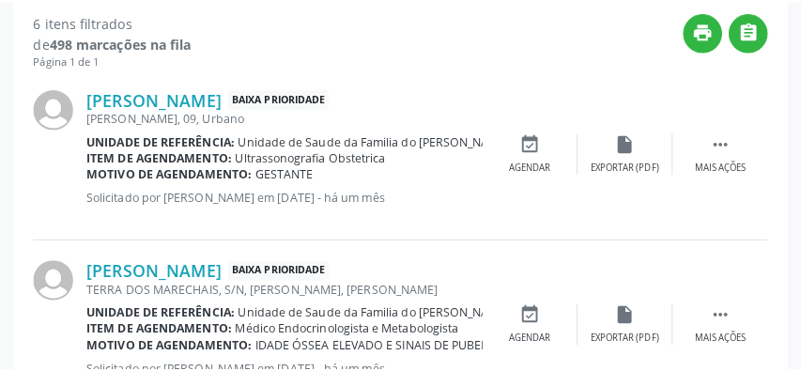
scroll to position [656, 0]
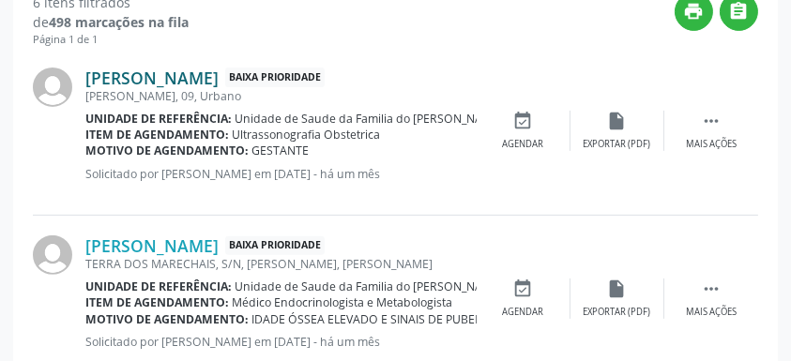
click at [181, 80] on link "[PERSON_NAME]" at bounding box center [151, 78] width 133 height 21
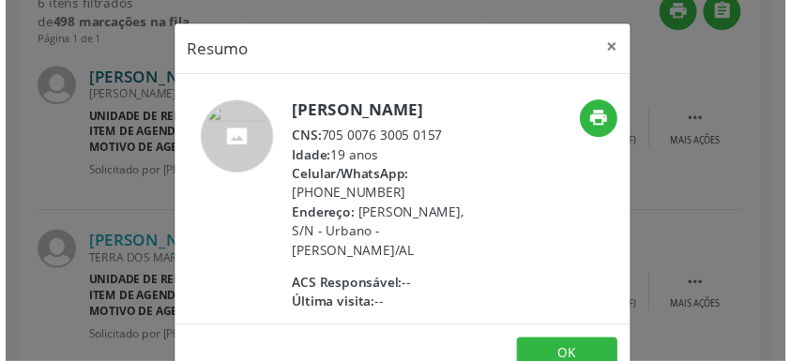
scroll to position [62, 0]
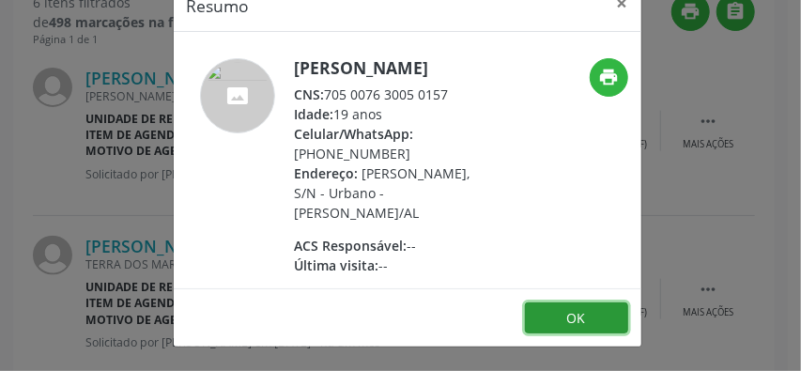
click at [577, 317] on button "OK" at bounding box center [576, 318] width 103 height 32
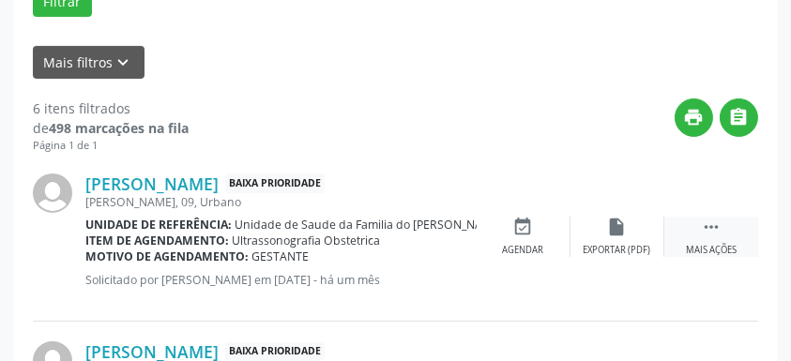
scroll to position [531, 0]
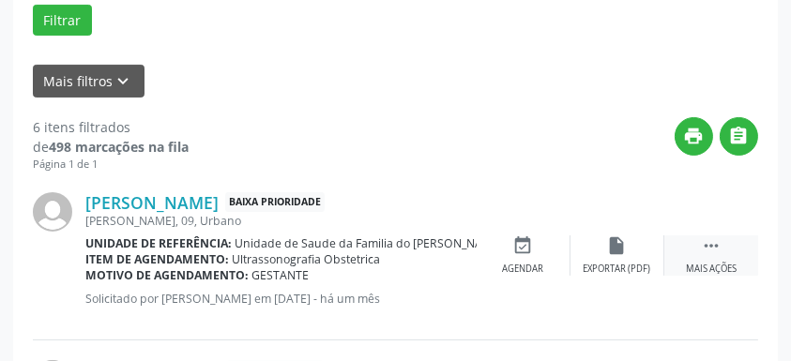
click at [711, 263] on div "Mais ações" at bounding box center [711, 269] width 51 height 13
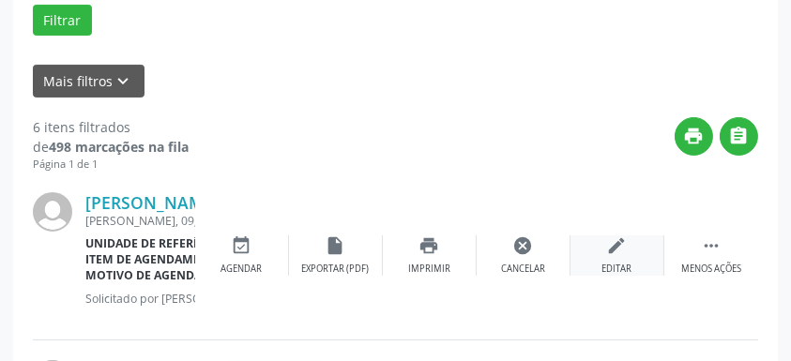
click at [618, 263] on div "Editar" at bounding box center [618, 269] width 30 height 13
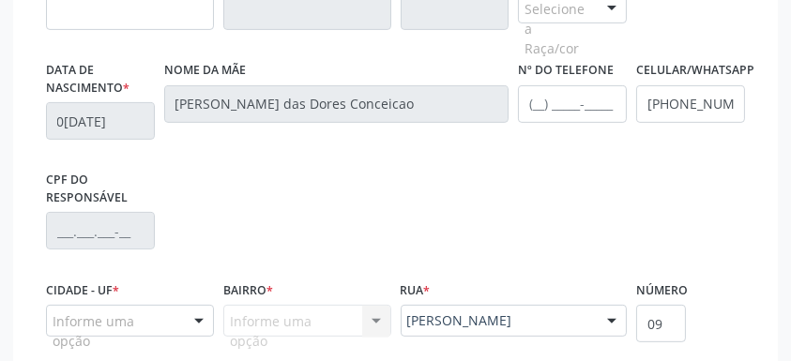
scroll to position [844, 0]
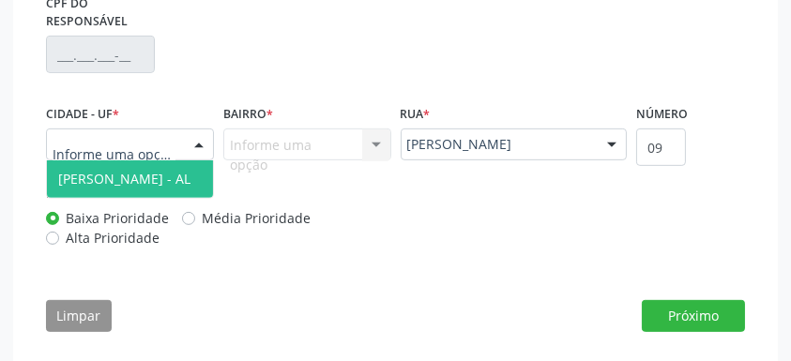
click at [202, 145] on div at bounding box center [199, 146] width 28 height 32
click at [159, 174] on span "[PERSON_NAME] - AL" at bounding box center [124, 179] width 132 height 18
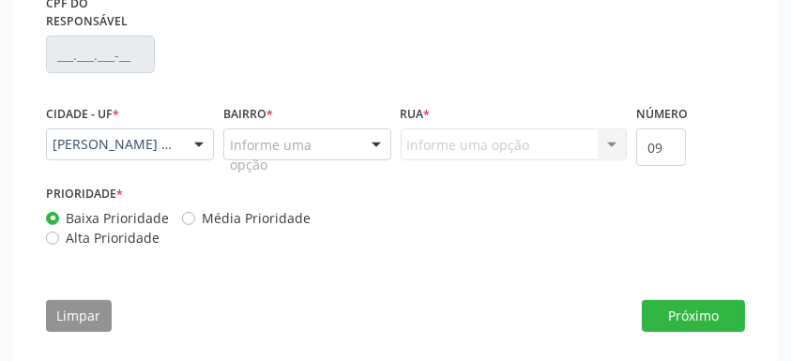
click at [373, 148] on div at bounding box center [376, 146] width 28 height 32
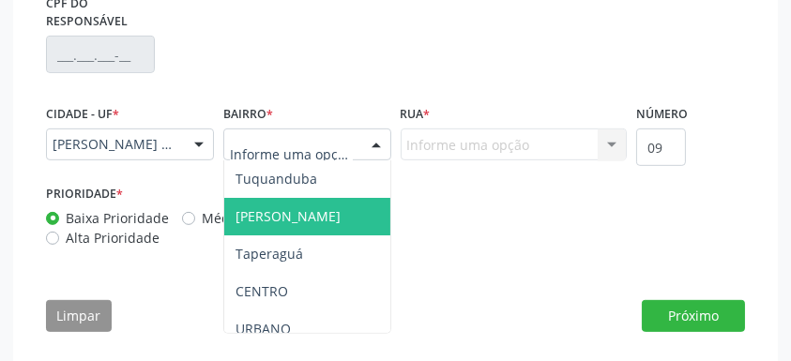
click at [294, 215] on span "[PERSON_NAME]" at bounding box center [288, 216] width 105 height 18
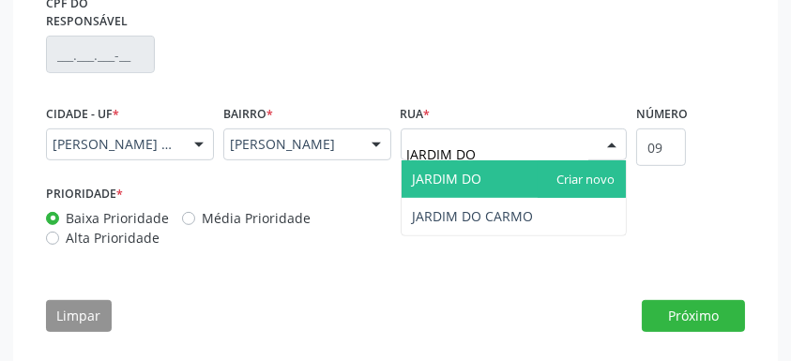
type input "JARDIM DO C"
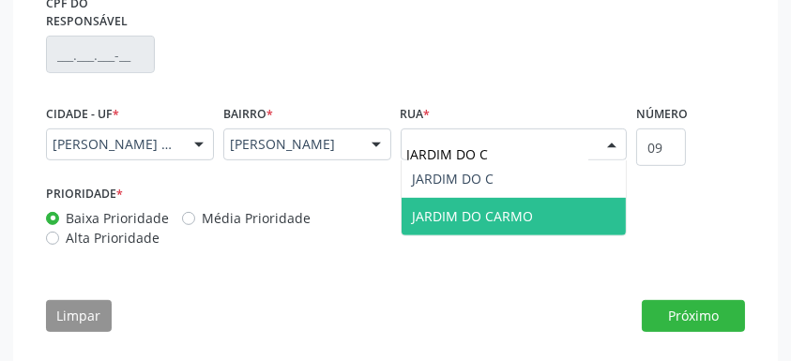
click at [461, 205] on span "JARDIM DO CARMO" at bounding box center [514, 217] width 225 height 38
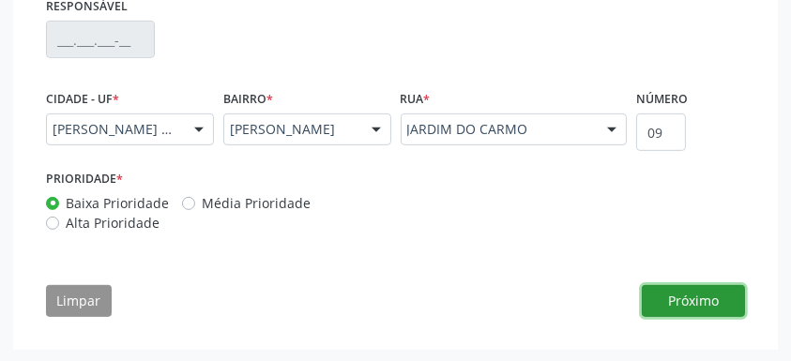
click at [697, 303] on button "Próximo" at bounding box center [693, 301] width 103 height 32
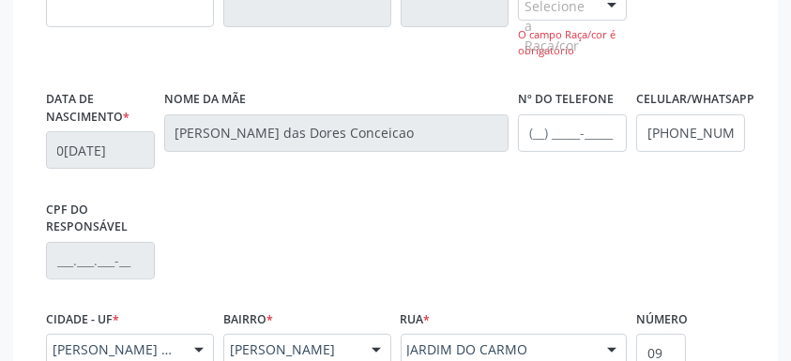
scroll to position [578, 0]
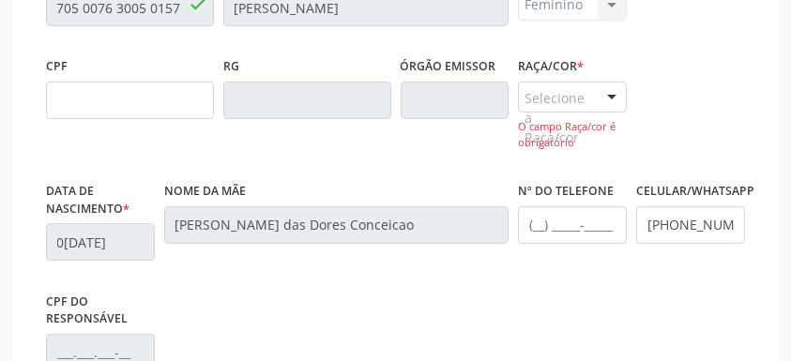
click at [597, 100] on div "Selecione a Raça/cor" at bounding box center [572, 98] width 109 height 32
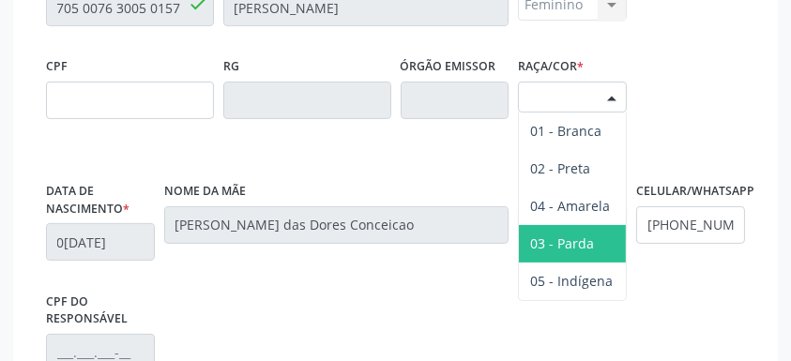
click at [579, 243] on span "03 - Parda" at bounding box center [562, 244] width 64 height 18
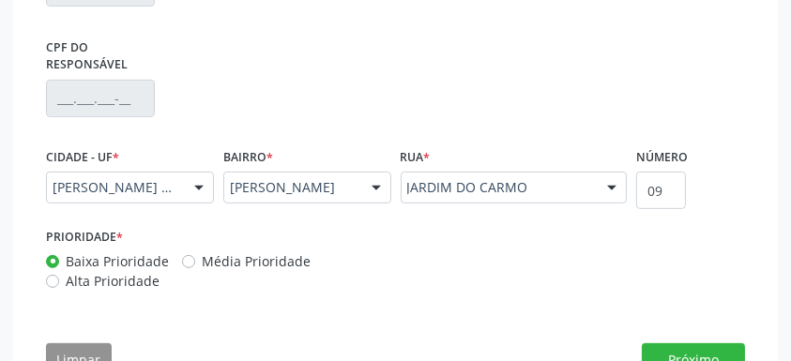
scroll to position [891, 0]
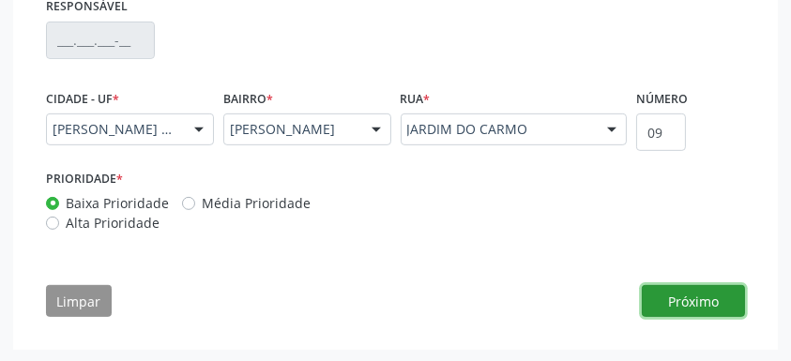
click at [717, 307] on button "Próximo" at bounding box center [693, 301] width 103 height 32
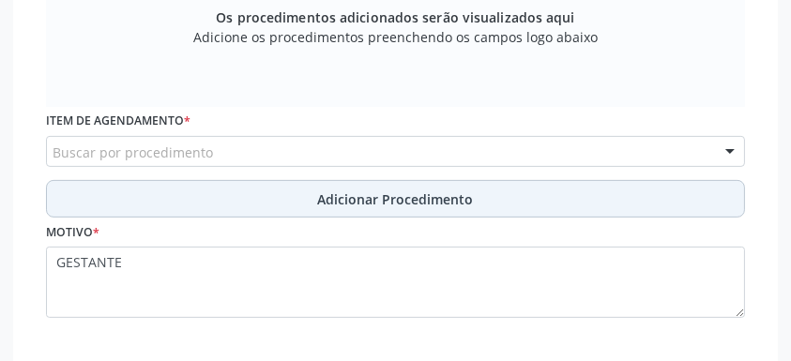
scroll to position [633, 0]
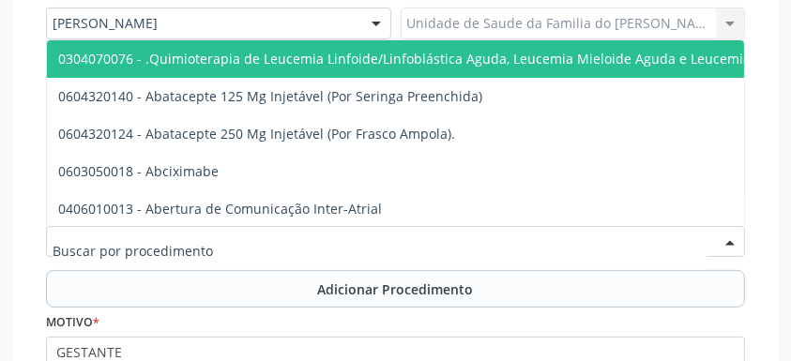
click at [234, 232] on div at bounding box center [395, 242] width 699 height 32
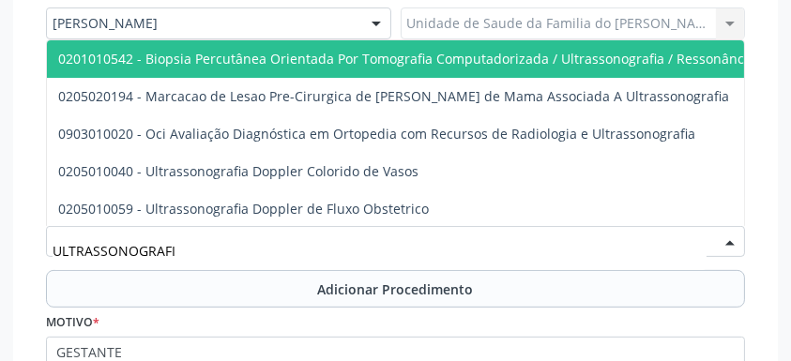
type input "ULTRASSONOGRAFIA"
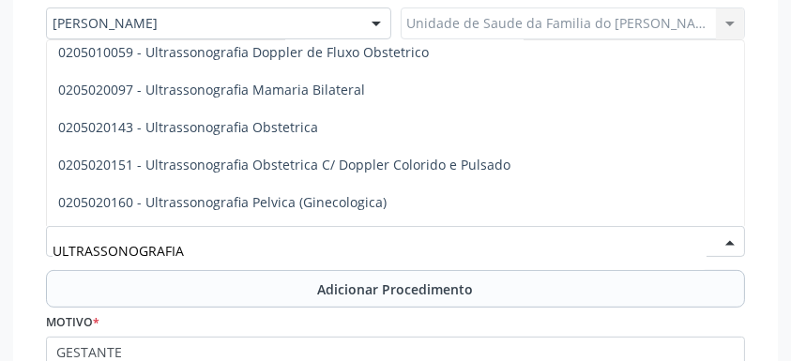
scroll to position [188, 0]
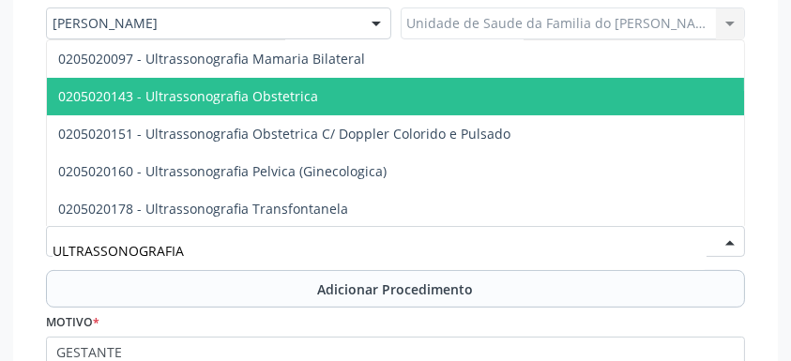
click at [287, 104] on span "0205020143 - Ultrassonografia Obstetrica" at bounding box center [467, 97] width 840 height 38
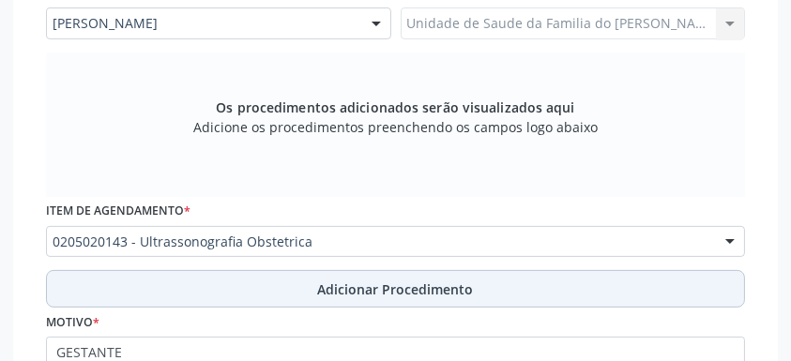
click at [319, 282] on span "Adicionar Procedimento" at bounding box center [396, 290] width 156 height 20
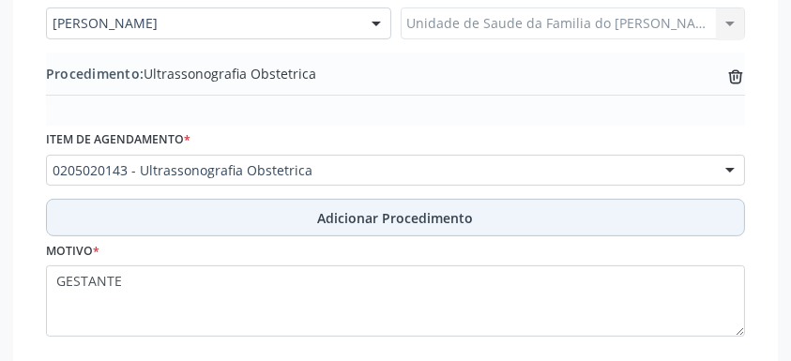
scroll to position [749, 0]
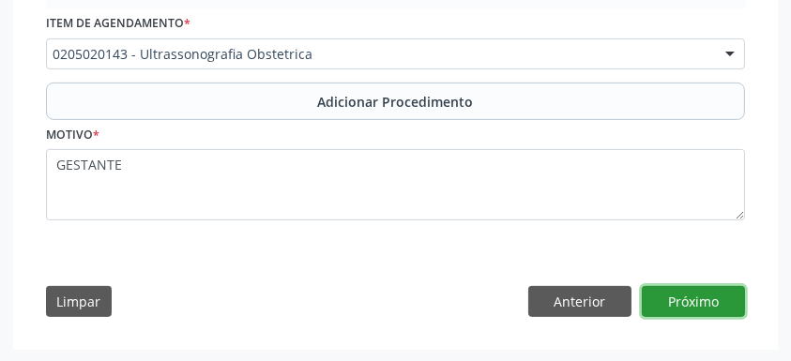
click at [692, 297] on button "Próximo" at bounding box center [693, 302] width 103 height 32
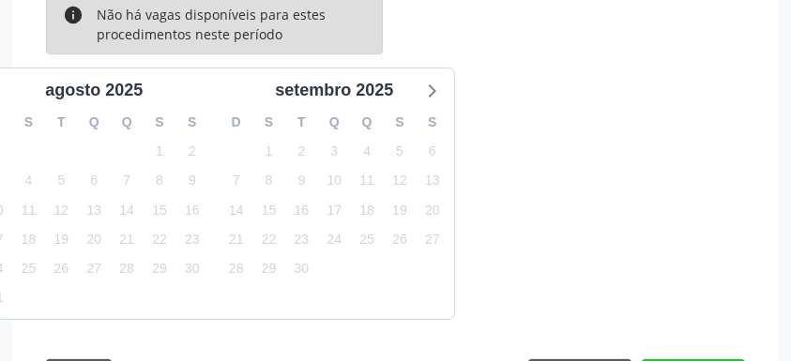
scroll to position [676, 0]
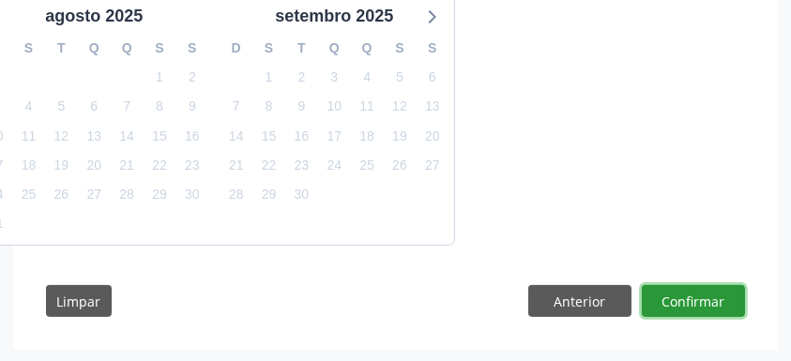
click at [672, 304] on button "Confirmar" at bounding box center [693, 301] width 103 height 32
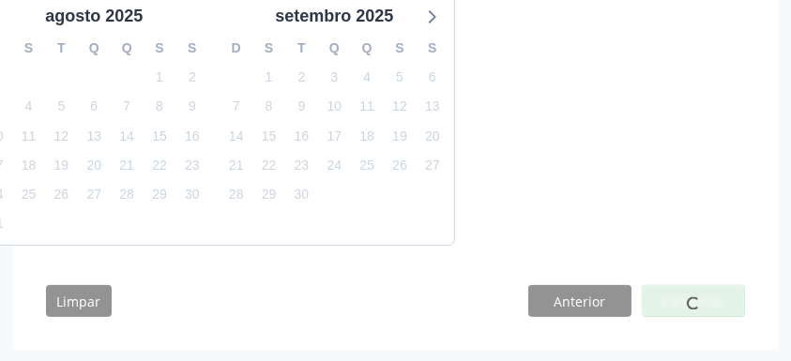
scroll to position [671, 0]
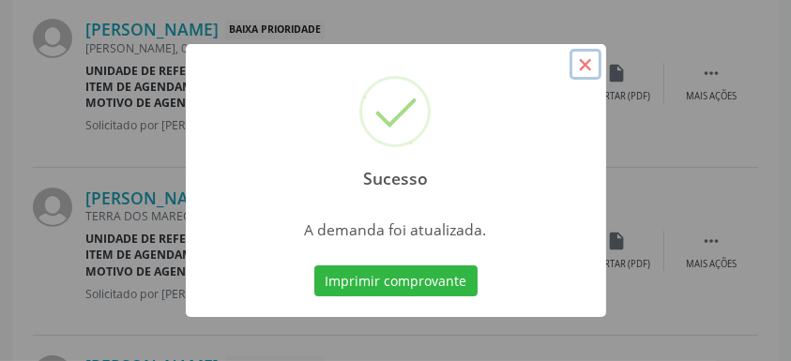
click at [588, 69] on button "×" at bounding box center [586, 65] width 32 height 32
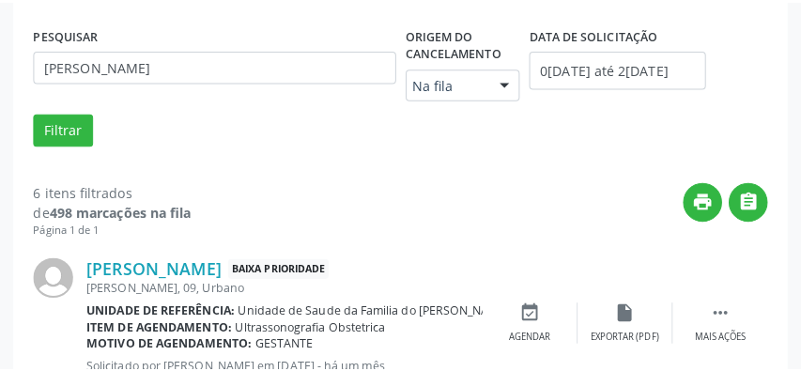
scroll to position [420, 0]
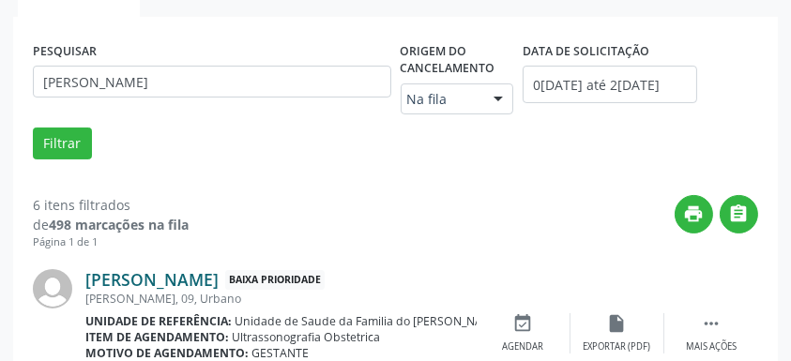
click at [162, 283] on link "[PERSON_NAME]" at bounding box center [151, 279] width 133 height 21
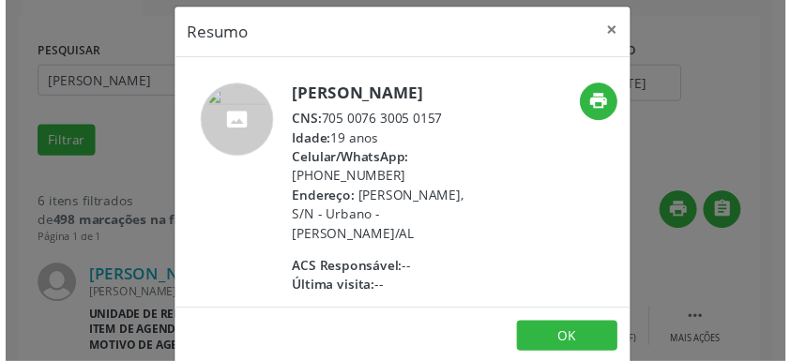
scroll to position [0, 0]
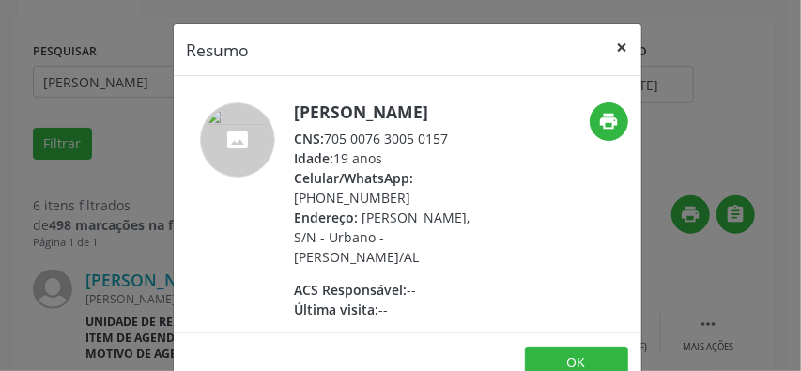
click at [619, 47] on button "×" at bounding box center [622, 47] width 38 height 46
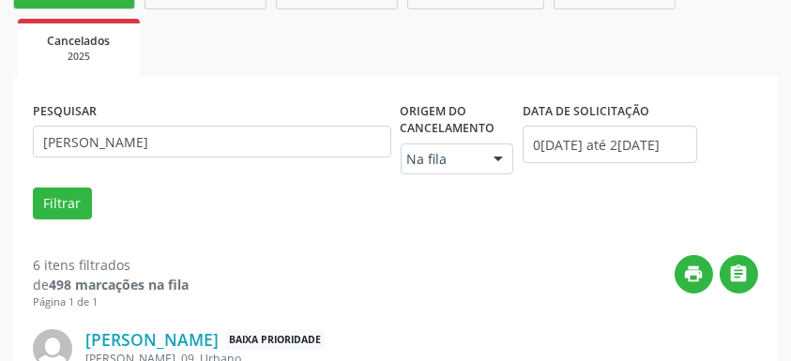
scroll to position [358, 0]
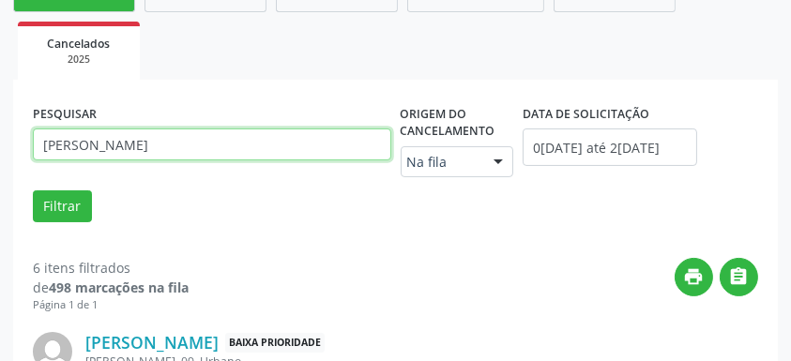
drag, startPoint x: 157, startPoint y: 143, endPoint x: 23, endPoint y: 141, distance: 134.2
click at [33, 191] on button "Filtrar" at bounding box center [62, 207] width 59 height 32
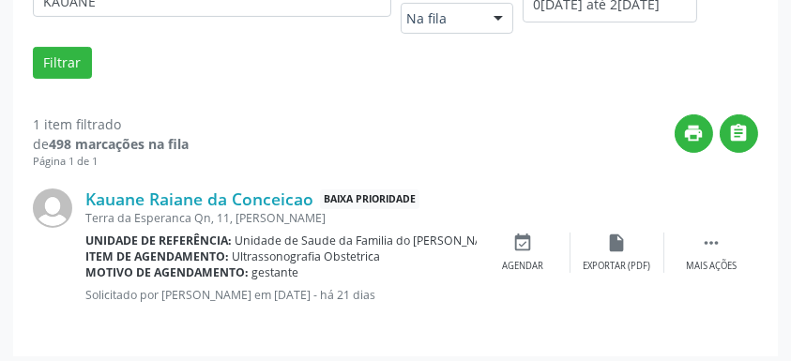
scroll to position [508, 0]
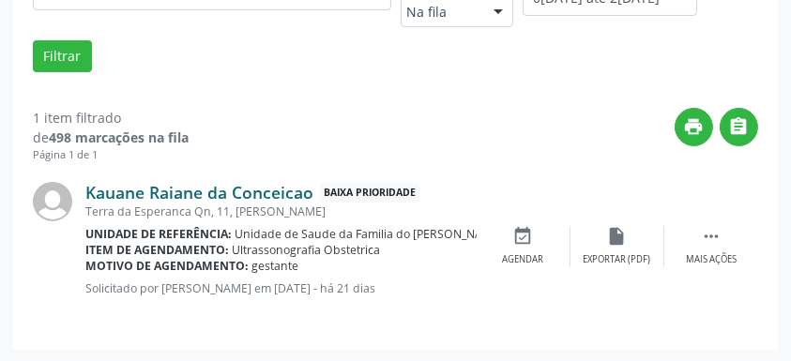
click at [154, 197] on link "Kauane Raiane da Conceicao" at bounding box center [199, 192] width 228 height 21
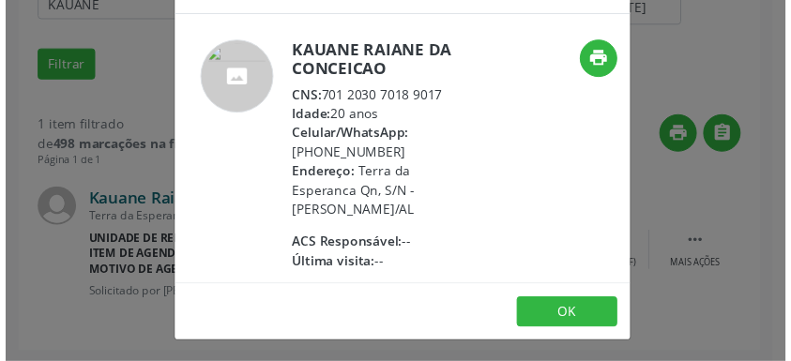
scroll to position [0, 0]
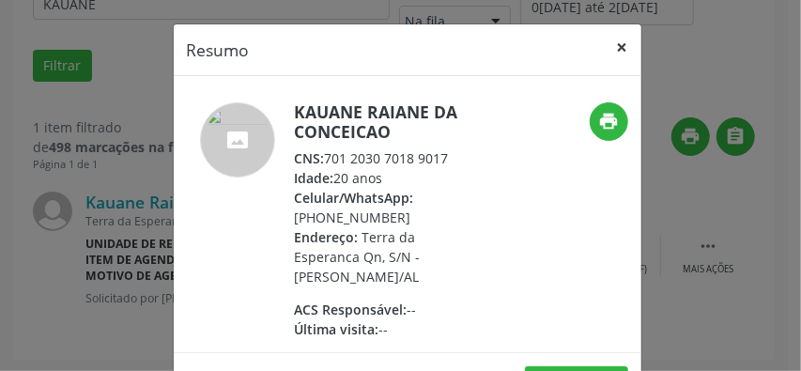
click at [623, 50] on button "×" at bounding box center [622, 47] width 38 height 46
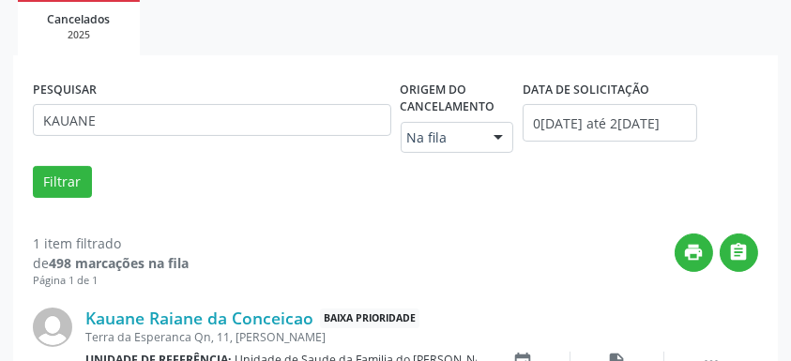
scroll to position [374, 0]
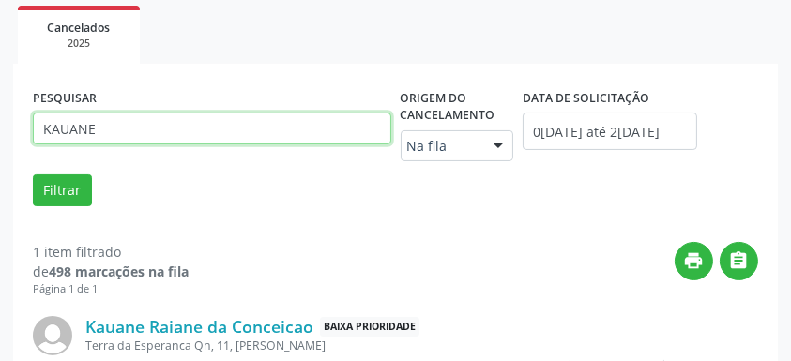
click at [147, 130] on input "KAUANE" at bounding box center [212, 129] width 359 height 32
type input "K"
click at [33, 175] on button "Filtrar" at bounding box center [62, 191] width 59 height 32
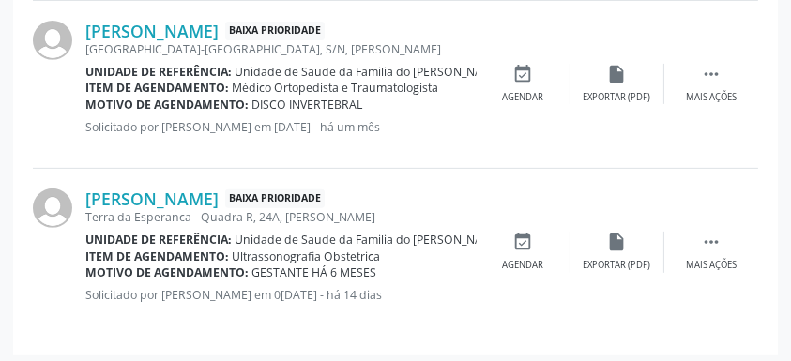
scroll to position [844, 0]
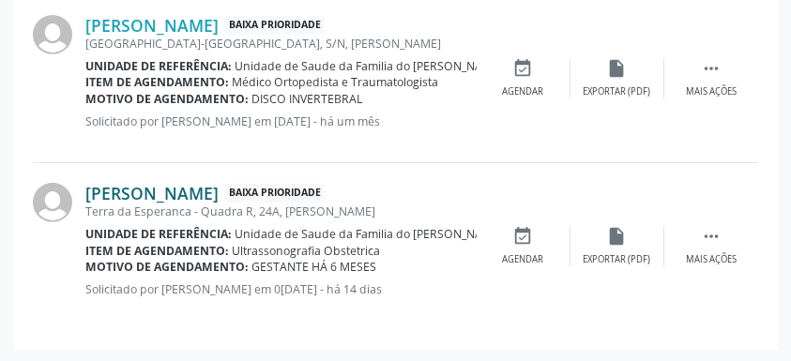
click at [147, 191] on link "[PERSON_NAME]" at bounding box center [151, 193] width 133 height 21
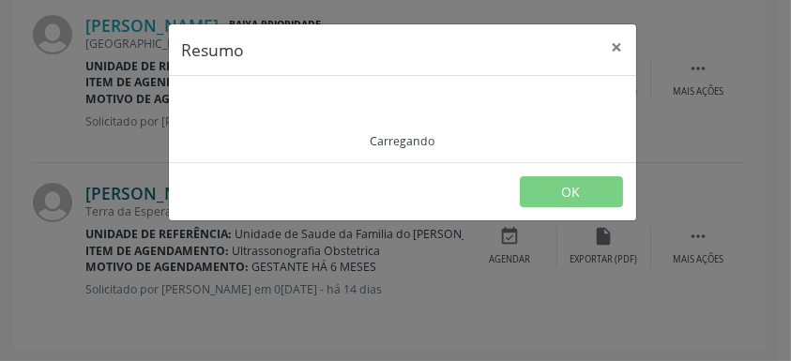
scroll to position [834, 0]
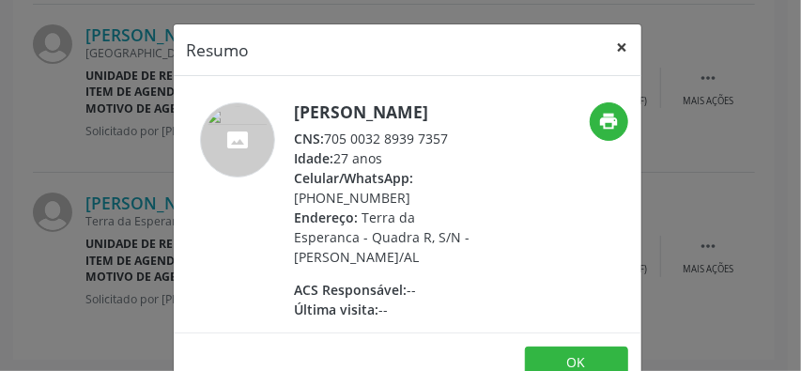
click at [612, 51] on button "×" at bounding box center [622, 47] width 38 height 46
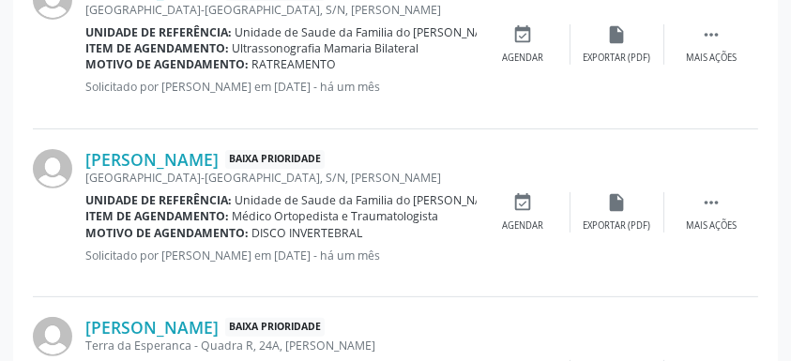
scroll to position [647, 0]
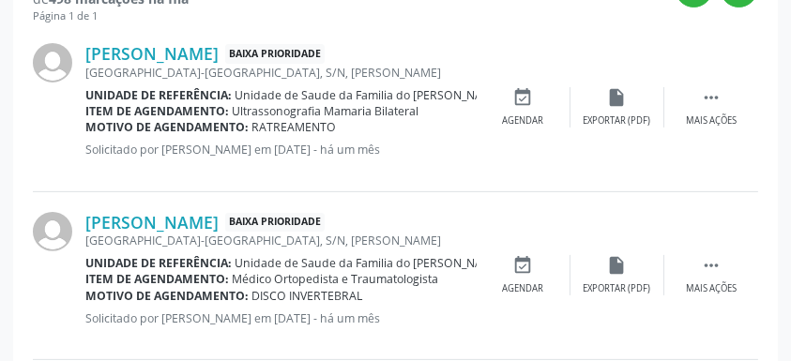
drag, startPoint x: 612, startPoint y: 51, endPoint x: 428, endPoint y: 23, distance: 186.1
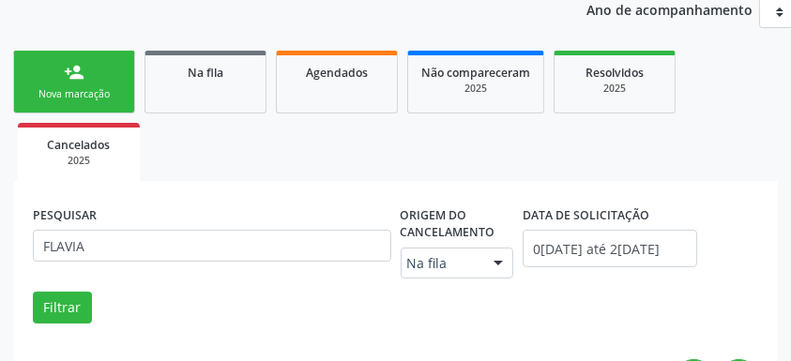
scroll to position [375, 0]
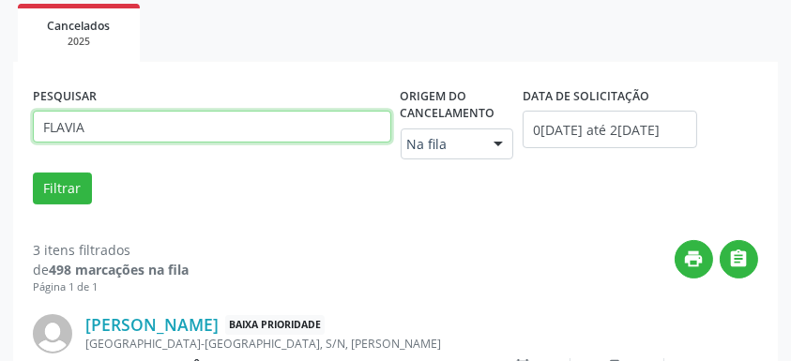
click at [101, 119] on input "FLAVIA" at bounding box center [212, 127] width 359 height 32
type input "F"
type input "KAUANE"
click at [33, 173] on button "Filtrar" at bounding box center [62, 189] width 59 height 32
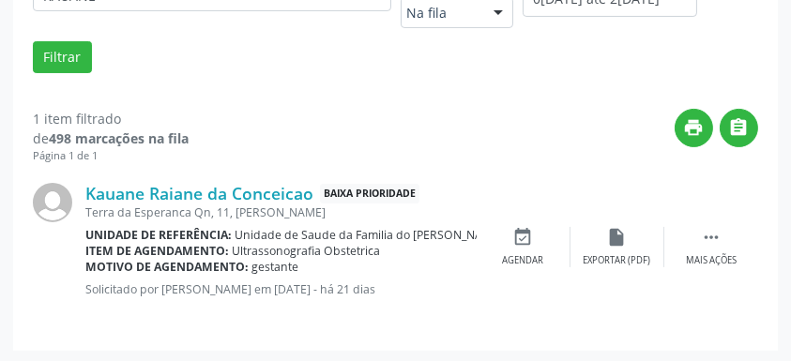
scroll to position [508, 0]
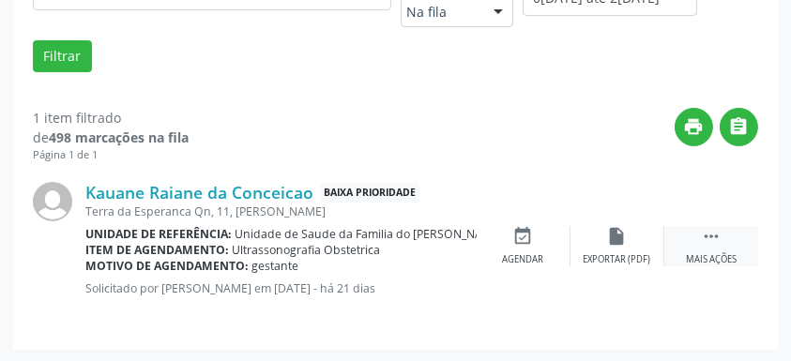
click at [706, 242] on icon "" at bounding box center [711, 236] width 21 height 21
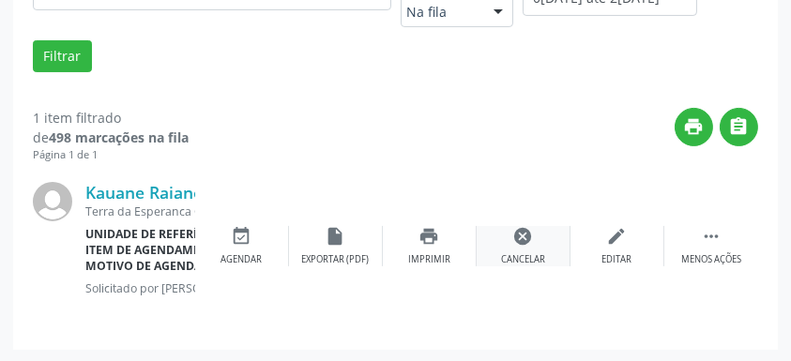
click at [528, 256] on div "Cancelar" at bounding box center [523, 259] width 44 height 13
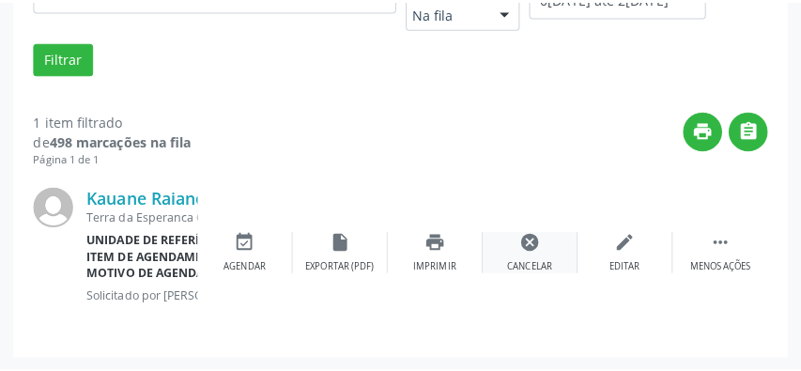
scroll to position [498, 0]
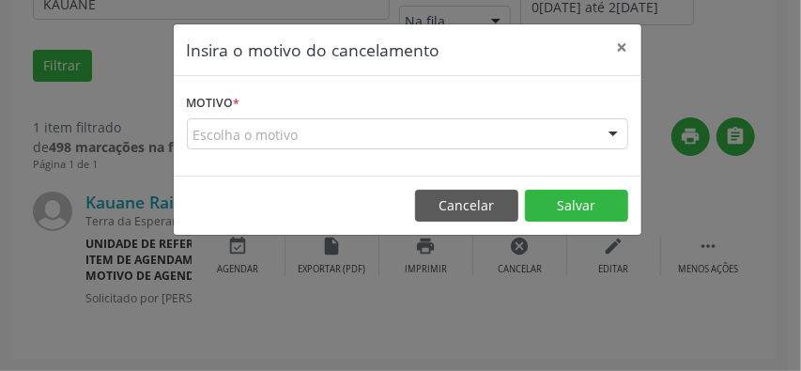
click at [605, 137] on div at bounding box center [613, 135] width 28 height 32
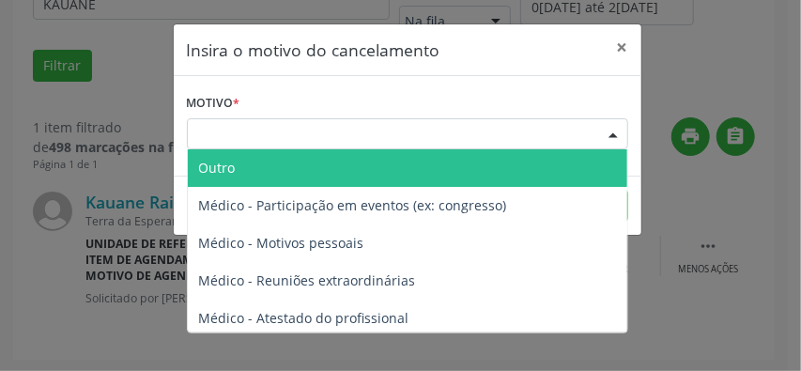
click at [285, 168] on span "Outro" at bounding box center [407, 168] width 439 height 38
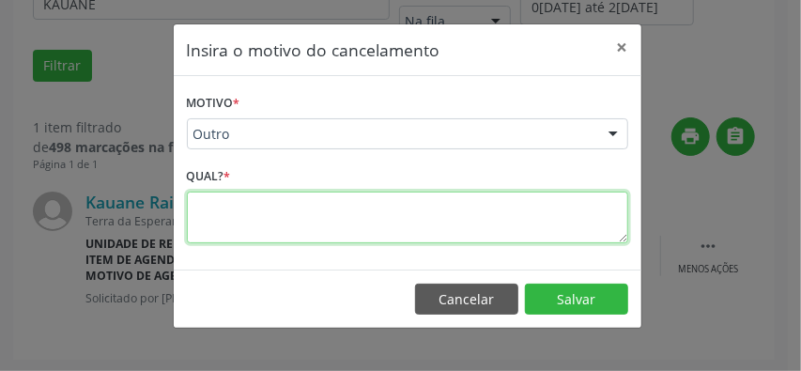
click at [242, 226] on textarea at bounding box center [407, 217] width 441 height 52
click at [204, 208] on textarea "JA PARIU" at bounding box center [407, 217] width 441 height 52
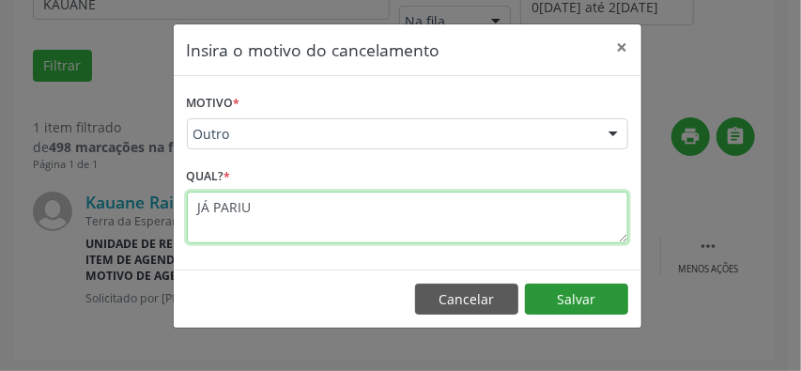
type textarea "JÁ PARIU"
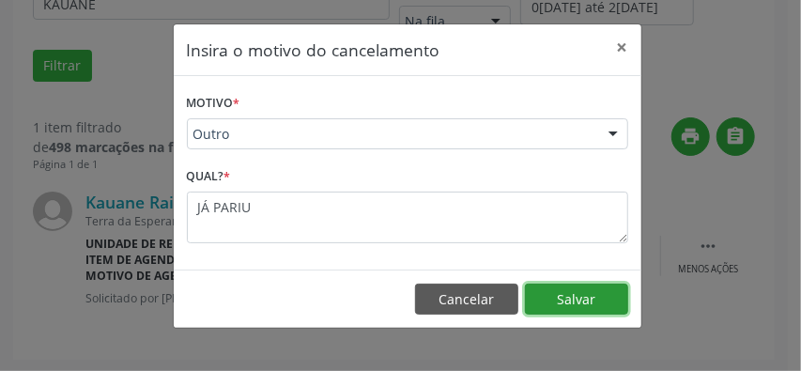
click at [567, 294] on button "Salvar" at bounding box center [576, 299] width 103 height 32
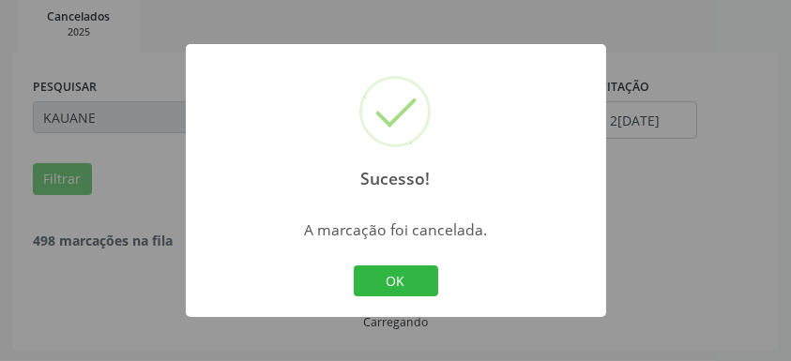
scroll to position [325, 0]
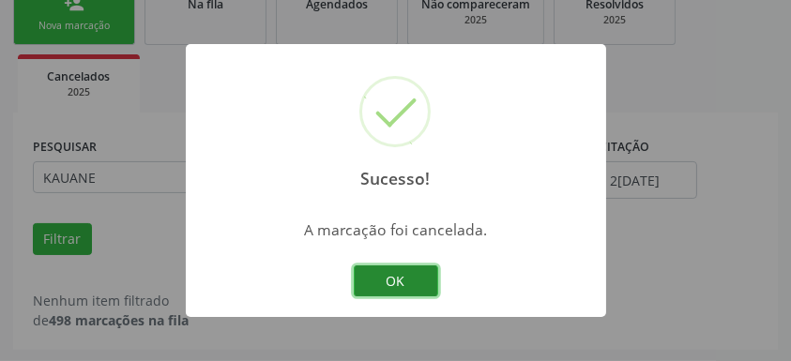
click at [389, 283] on button "OK" at bounding box center [396, 282] width 84 height 32
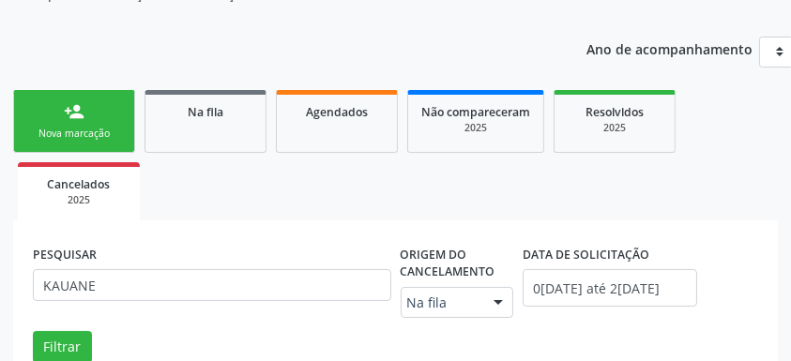
scroll to position [200, 0]
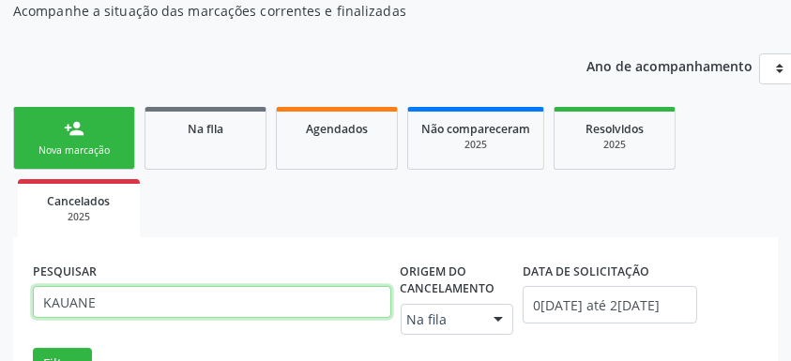
click at [192, 310] on input "KAUANE" at bounding box center [212, 302] width 359 height 32
type input "K"
click at [33, 348] on button "Filtrar" at bounding box center [62, 364] width 59 height 32
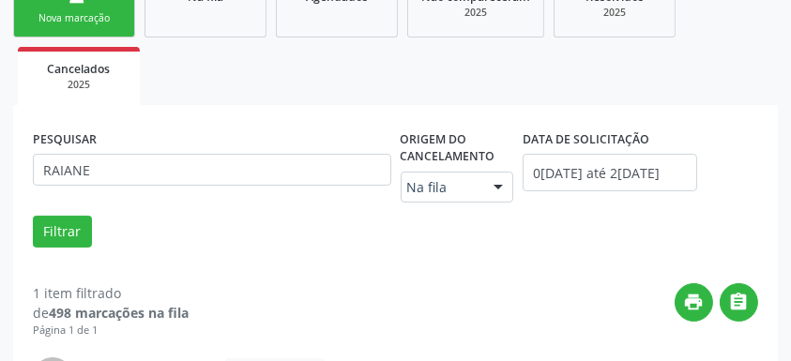
scroll to position [258, 0]
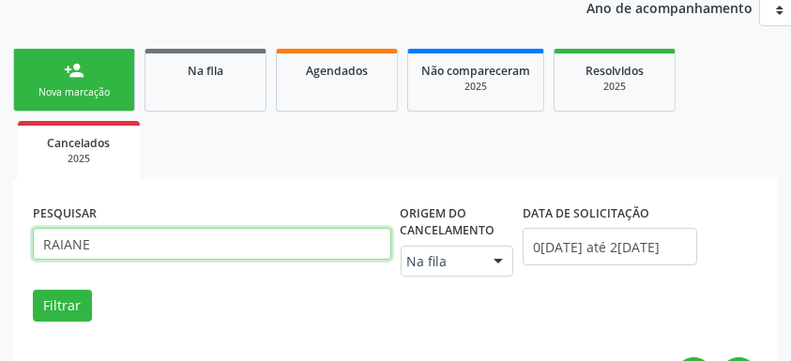
click at [169, 244] on input "RAIANE" at bounding box center [212, 244] width 359 height 32
type input "R"
click at [33, 290] on button "Filtrar" at bounding box center [62, 306] width 59 height 32
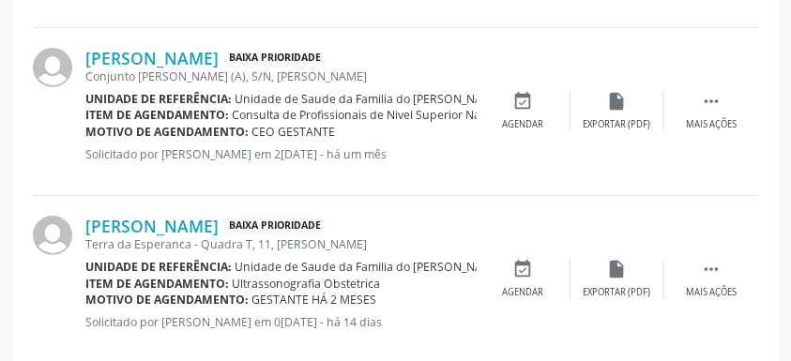
scroll to position [821, 0]
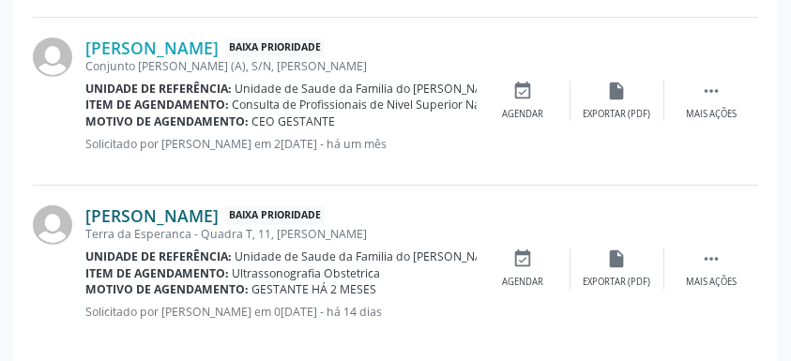
click at [188, 223] on link "[PERSON_NAME]" at bounding box center [151, 216] width 133 height 21
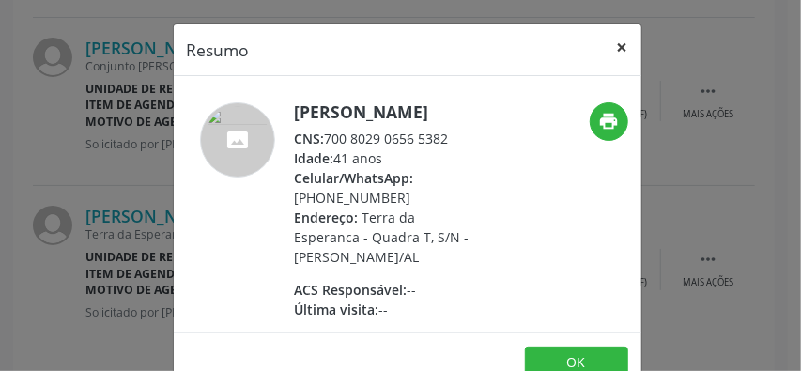
click at [619, 48] on button "×" at bounding box center [622, 47] width 38 height 46
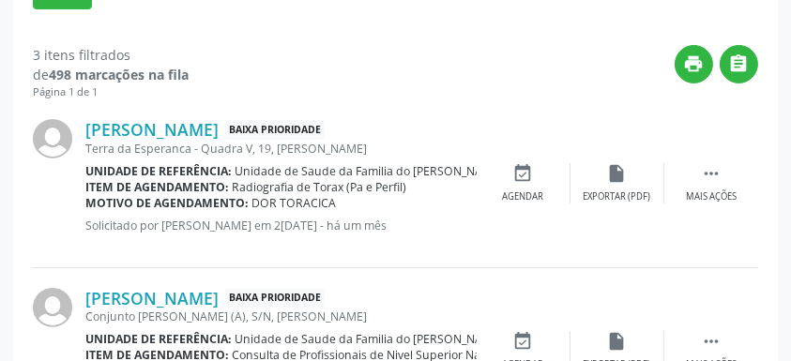
scroll to position [383, 0]
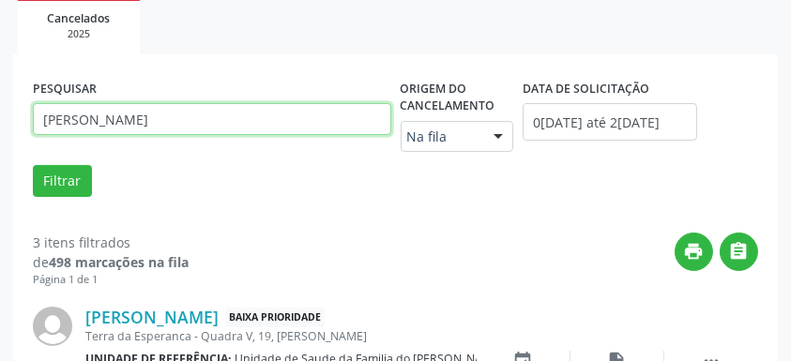
drag, startPoint x: 204, startPoint y: 122, endPoint x: 32, endPoint y: 112, distance: 172.1
click at [32, 112] on div "PESQUISAR [PERSON_NAME]" at bounding box center [212, 119] width 368 height 91
click at [33, 165] on button "Filtrar" at bounding box center [62, 181] width 59 height 32
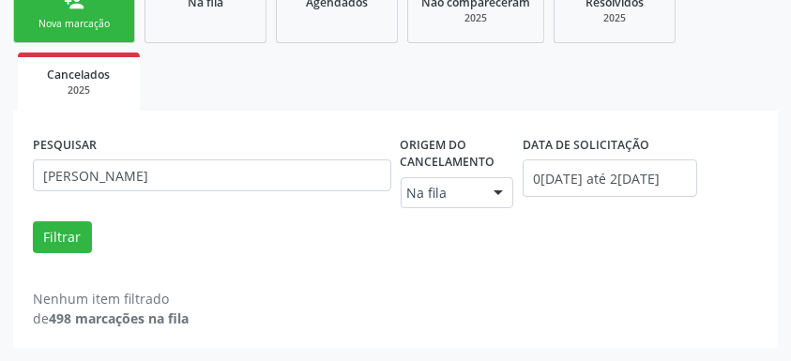
scroll to position [325, 0]
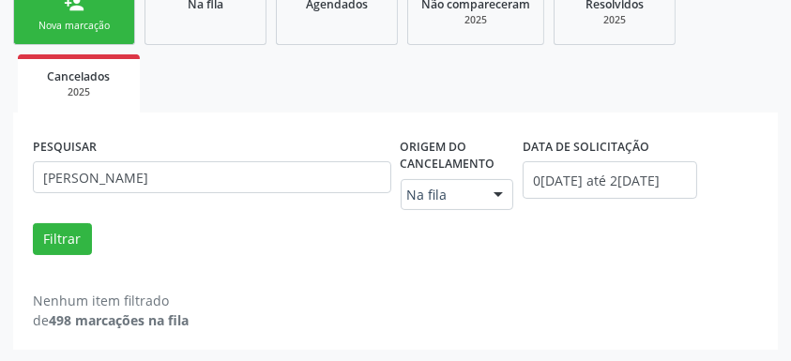
click at [339, 250] on div "Filtrar" at bounding box center [395, 239] width 735 height 32
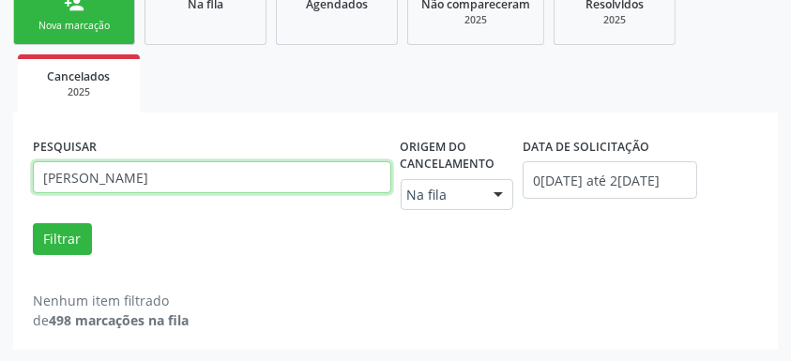
drag, startPoint x: 239, startPoint y: 183, endPoint x: 37, endPoint y: 175, distance: 202.9
click at [37, 175] on input "[PERSON_NAME]" at bounding box center [212, 177] width 359 height 32
click at [33, 223] on button "Filtrar" at bounding box center [62, 239] width 59 height 32
click at [71, 176] on input "TAIANARA" at bounding box center [212, 177] width 359 height 32
type input "TAINARA"
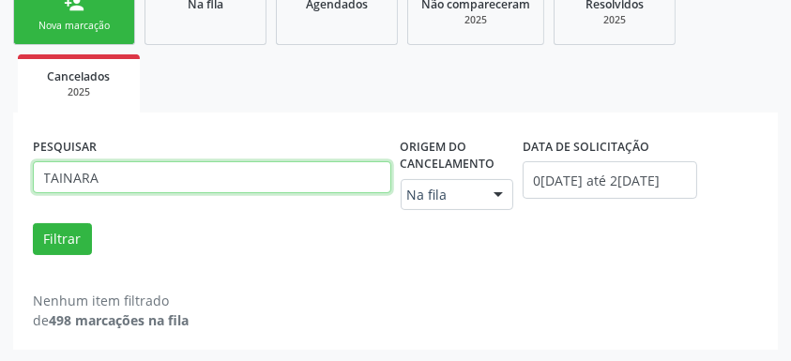
click at [33, 223] on button "Filtrar" at bounding box center [62, 239] width 59 height 32
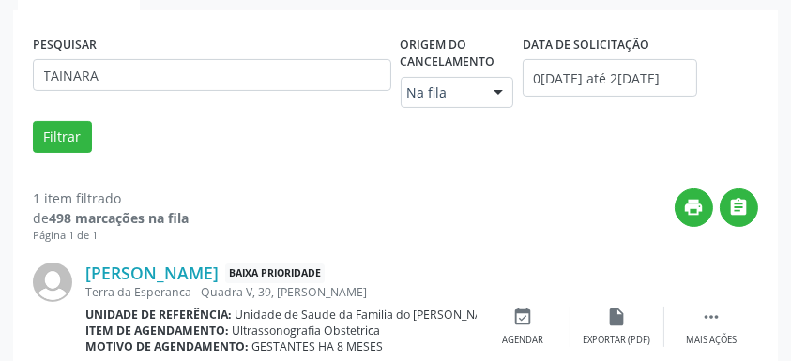
scroll to position [508, 0]
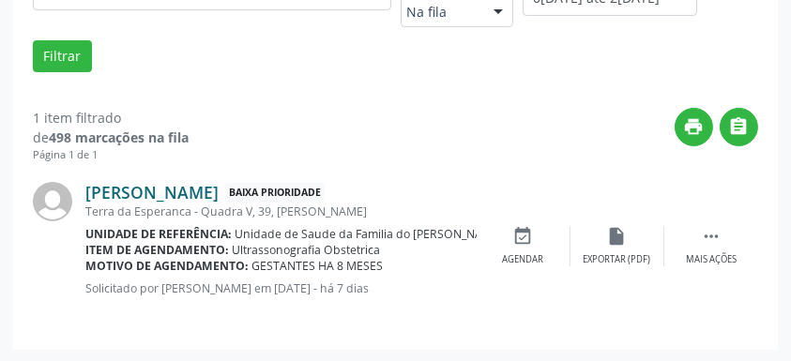
click at [136, 189] on link "[PERSON_NAME]" at bounding box center [151, 192] width 133 height 21
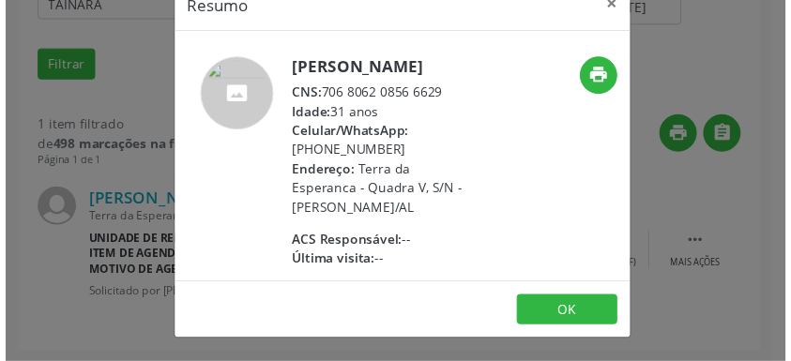
scroll to position [0, 0]
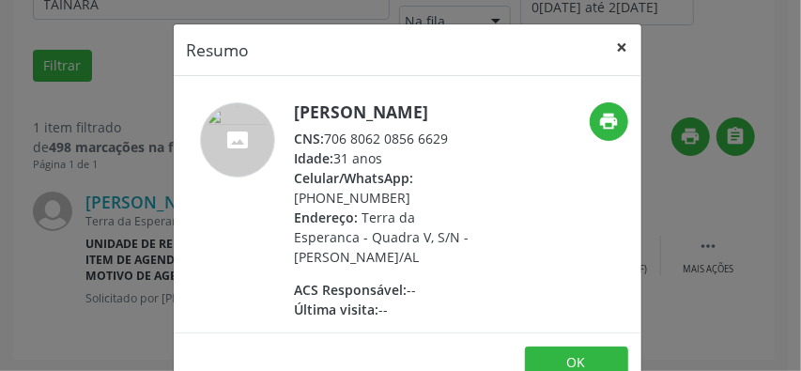
click at [614, 47] on button "×" at bounding box center [622, 47] width 38 height 46
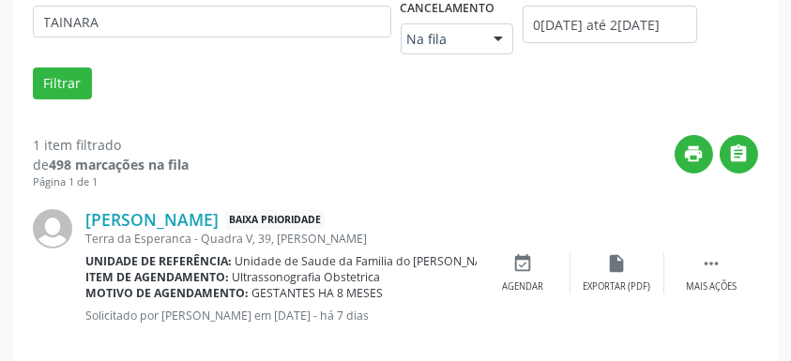
scroll to position [446, 0]
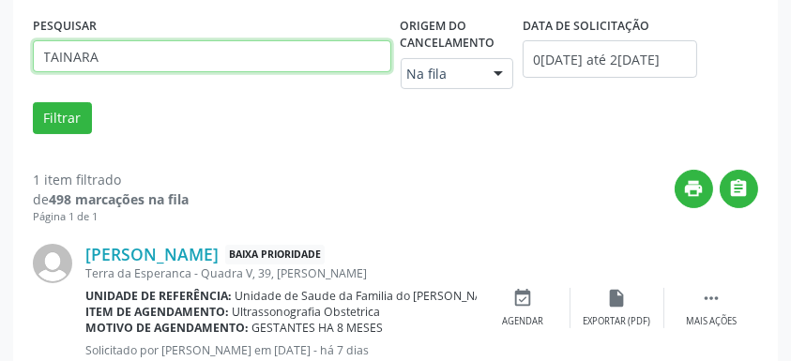
drag, startPoint x: 169, startPoint y: 64, endPoint x: 0, endPoint y: 50, distance: 169.5
click at [0, 50] on div "Acompanhamento Acompanhe a situação das marcações correntes e finalizadas Relat…" at bounding box center [395, 54] width 791 height 741
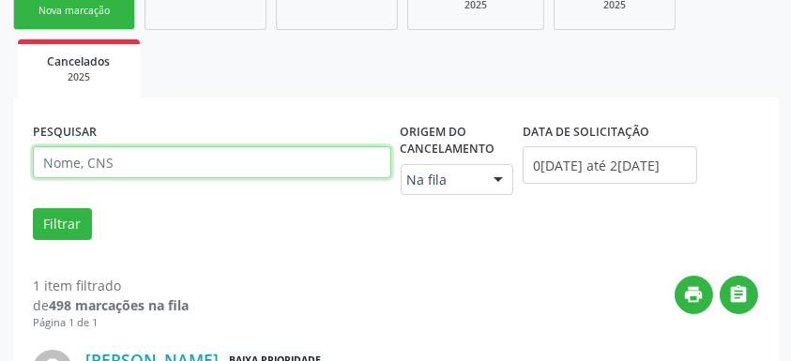
scroll to position [320, 0]
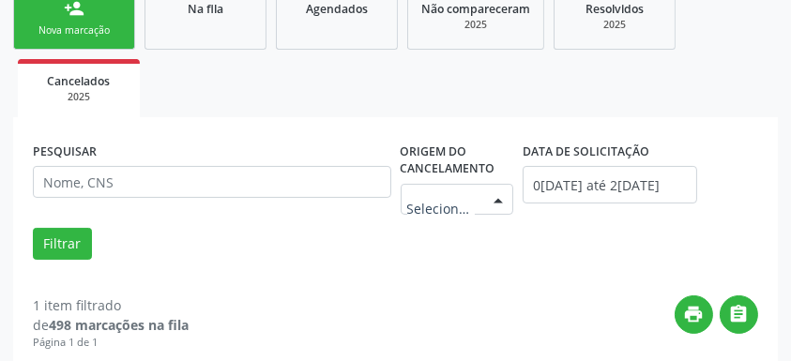
click at [511, 195] on div at bounding box center [498, 201] width 28 height 32
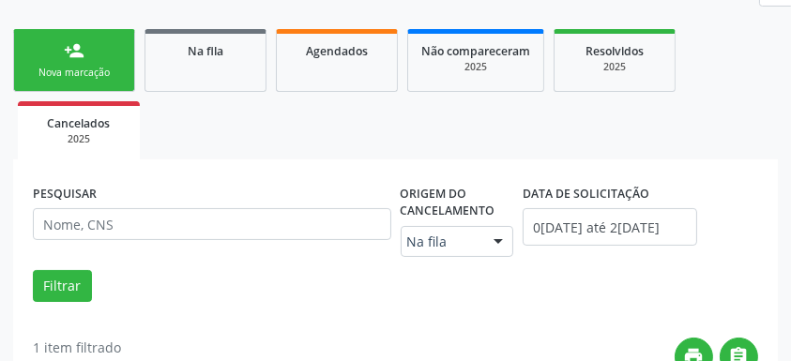
scroll to position [258, 0]
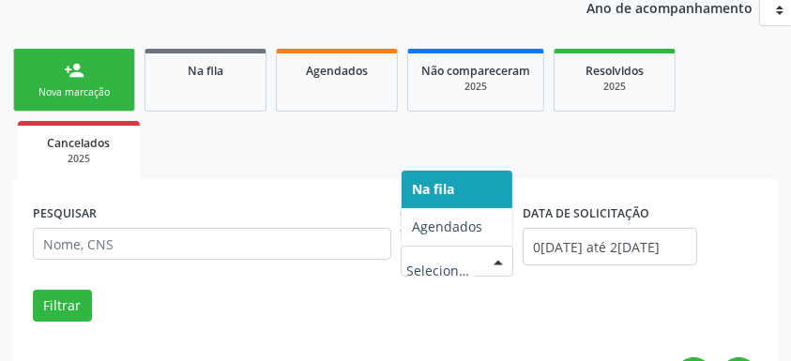
click at [497, 259] on div at bounding box center [498, 263] width 28 height 32
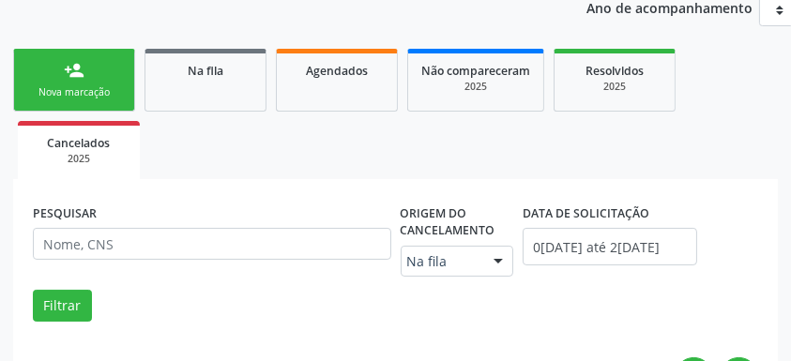
click at [552, 301] on div "Filtrar" at bounding box center [395, 306] width 735 height 32
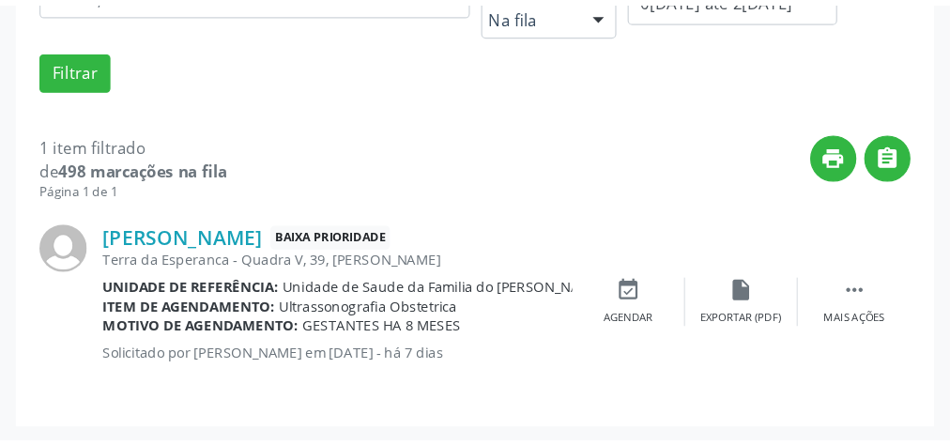
scroll to position [313, 0]
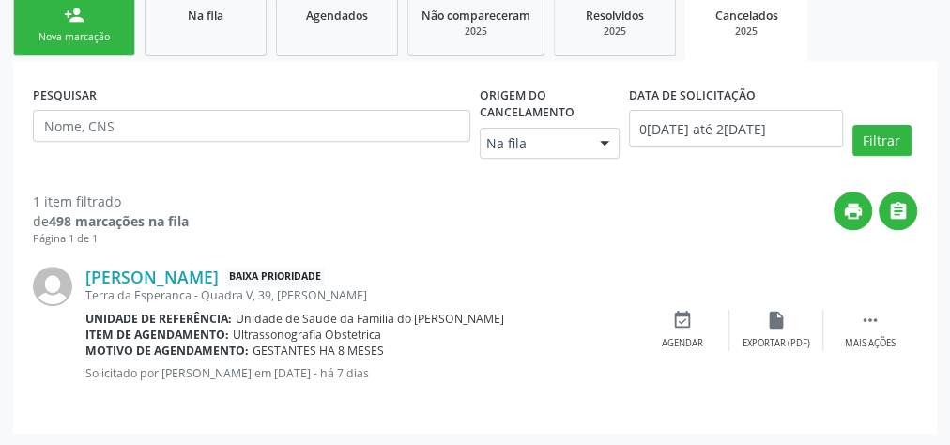
drag, startPoint x: 785, startPoint y: 1, endPoint x: 574, endPoint y: 332, distance: 392.4
click at [574, 332] on div "Item de agendamento: Ultrassonografia Obstetrica" at bounding box center [360, 335] width 550 height 16
click at [200, 25] on link "Na fila" at bounding box center [206, 24] width 122 height 63
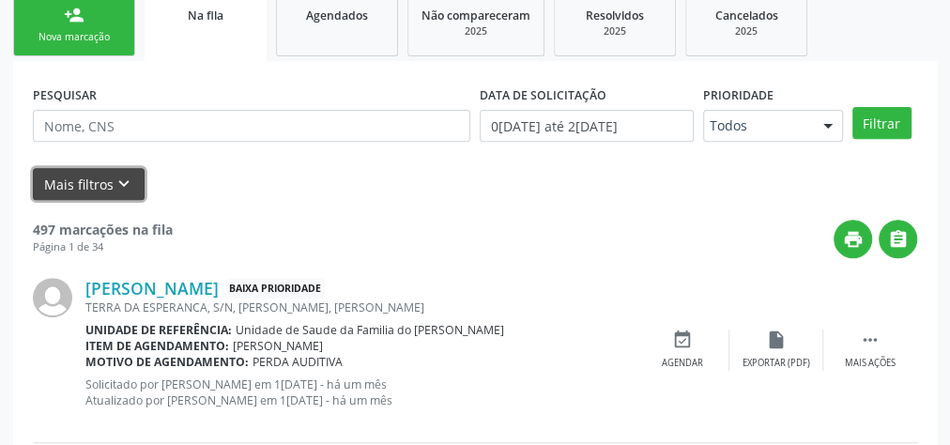
click at [88, 180] on button "Mais filtros keyboard_arrow_down" at bounding box center [89, 184] width 112 height 33
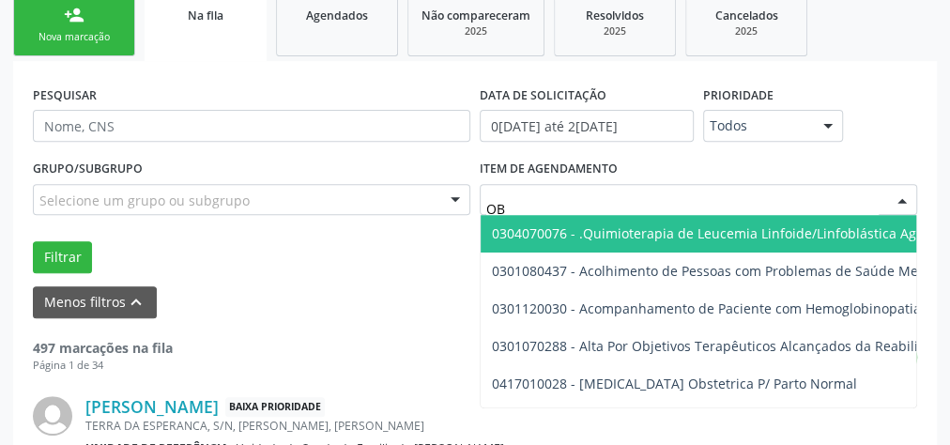
type input "OBS"
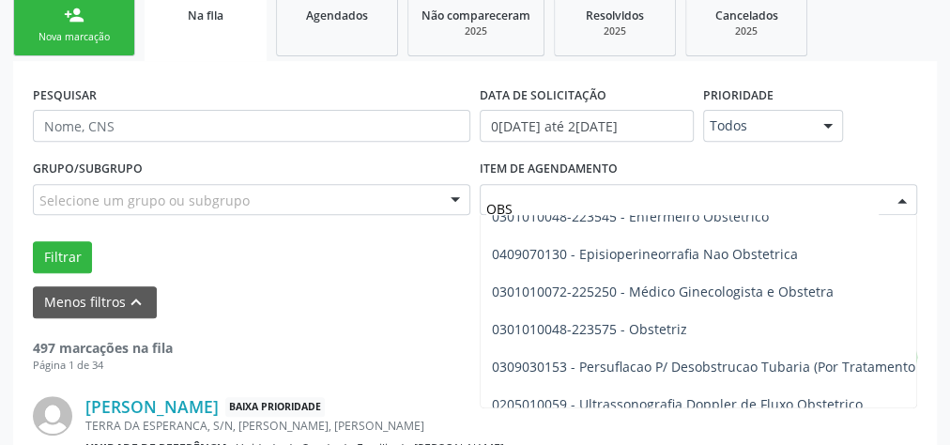
scroll to position [300, 0]
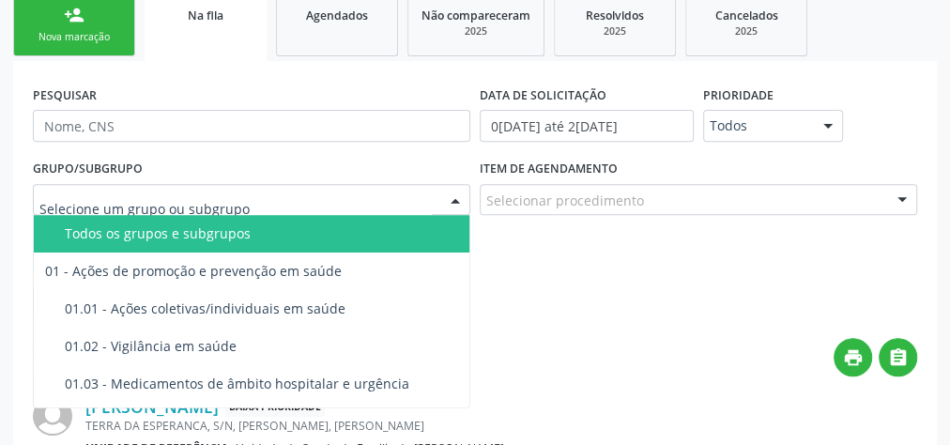
click at [364, 204] on div at bounding box center [251, 200] width 437 height 32
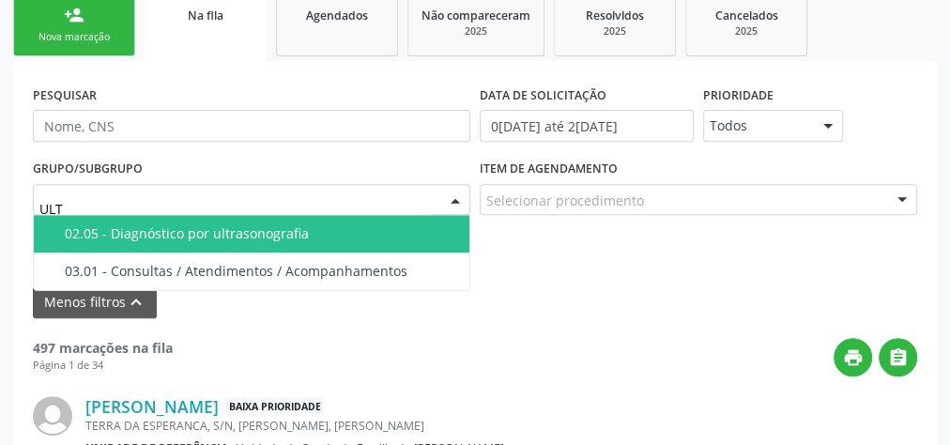
type input "ULTR"
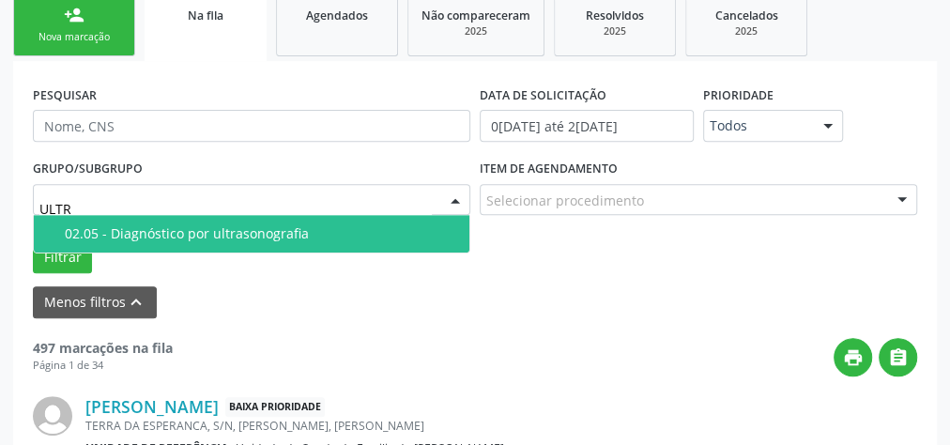
click at [343, 226] on div "02.05 - Diagnóstico por ultrasonografia" at bounding box center [261, 233] width 393 height 15
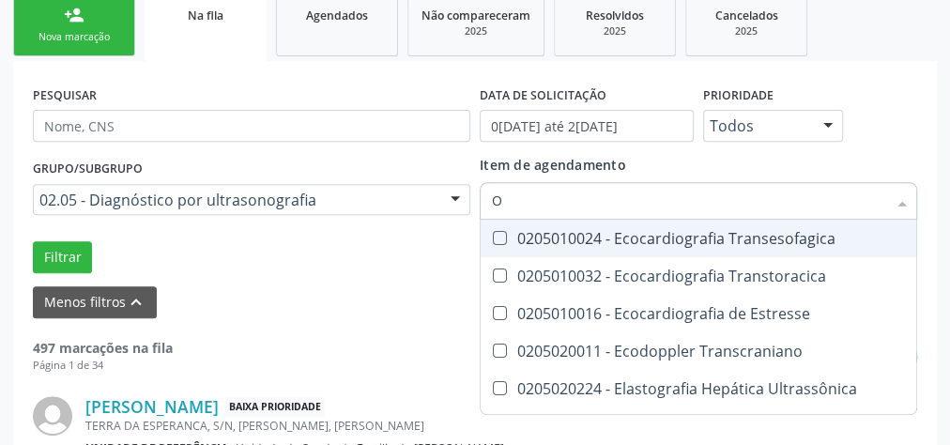
type input "OB"
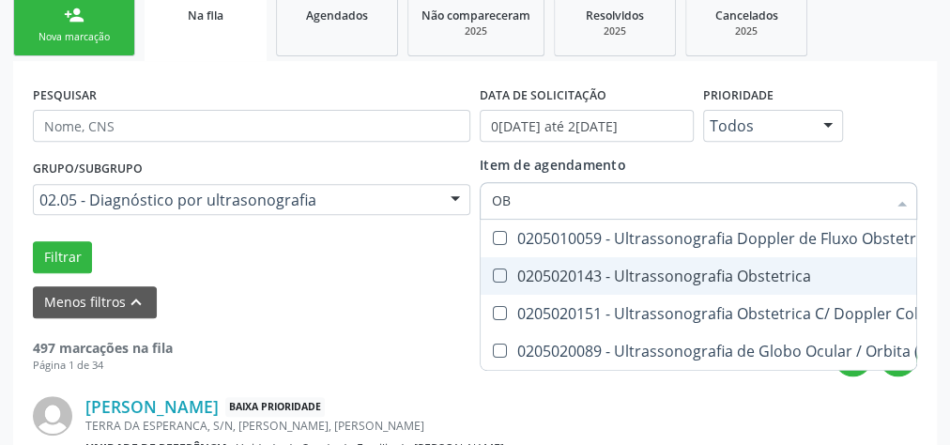
click at [498, 279] on Obstetrica at bounding box center [500, 275] width 14 height 14
click at [493, 279] on Obstetrica "checkbox" at bounding box center [487, 275] width 12 height 12
checkbox Obstetrica "true"
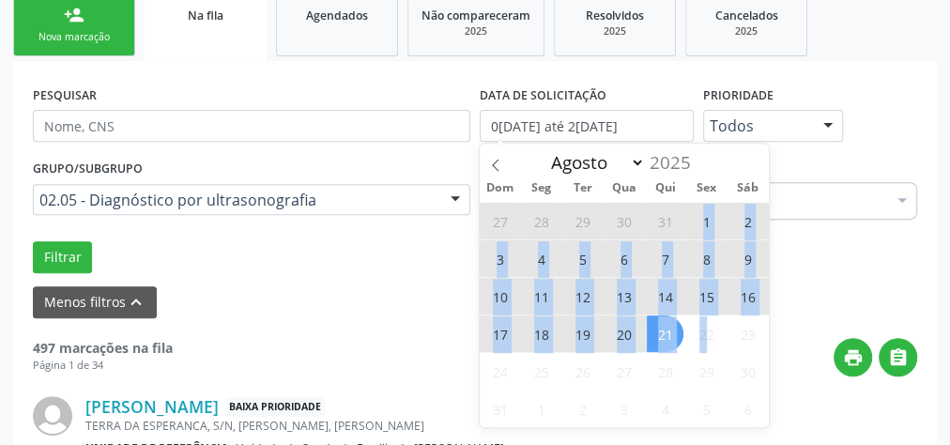
drag, startPoint x: 704, startPoint y: 215, endPoint x: 707, endPoint y: 337, distance: 122.0
click at [707, 337] on div "27 28 29 30 31 1 2 3 4 5 6 7 8 9 10 11 12 13 14 15 16 17 18 19 20 21 22 23 24 2…" at bounding box center [624, 314] width 289 height 225
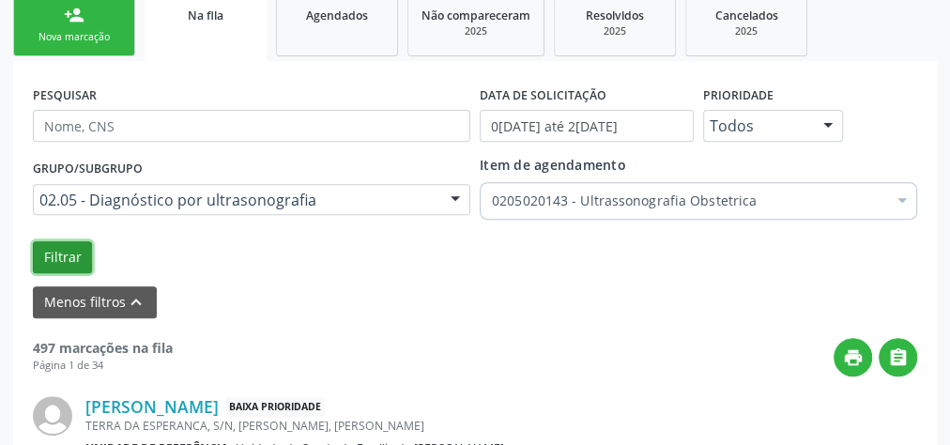
click at [65, 253] on button "Filtrar" at bounding box center [62, 257] width 59 height 32
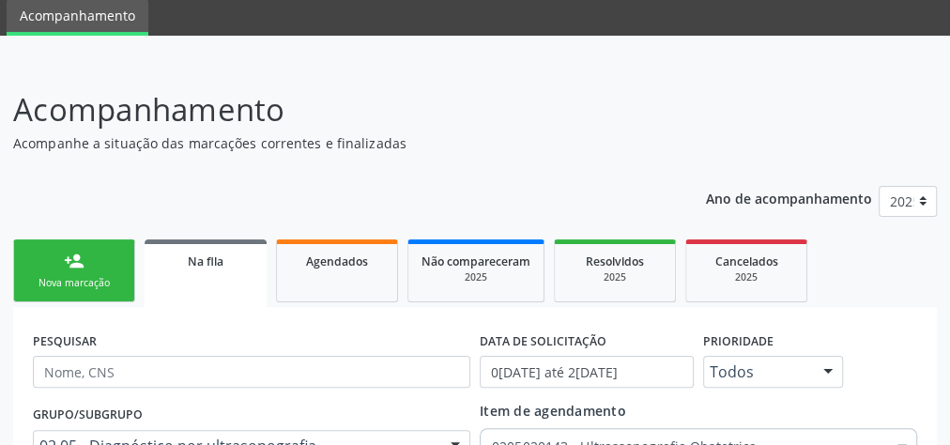
scroll to position [0, 0]
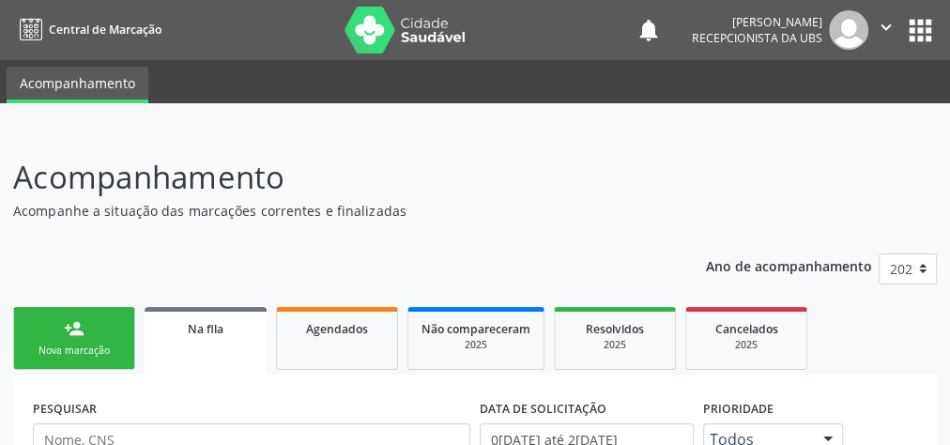
click at [103, 349] on div "Nova marcação" at bounding box center [74, 351] width 94 height 14
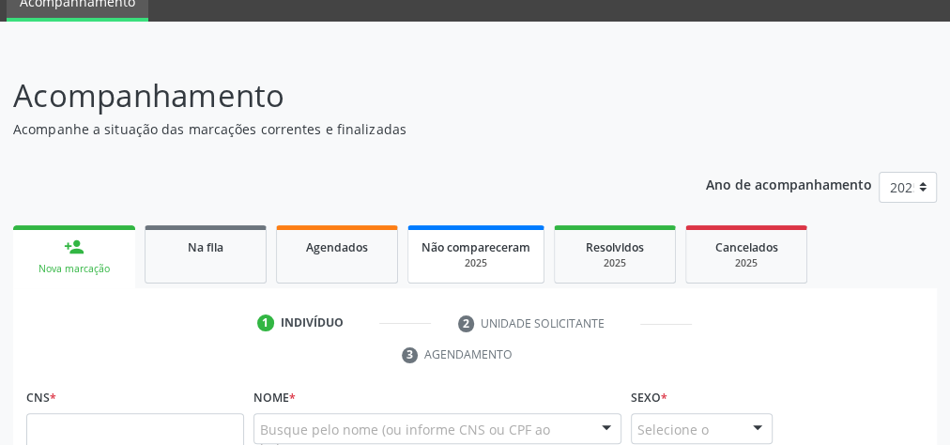
scroll to position [150, 0]
